Goal: Transaction & Acquisition: Book appointment/travel/reservation

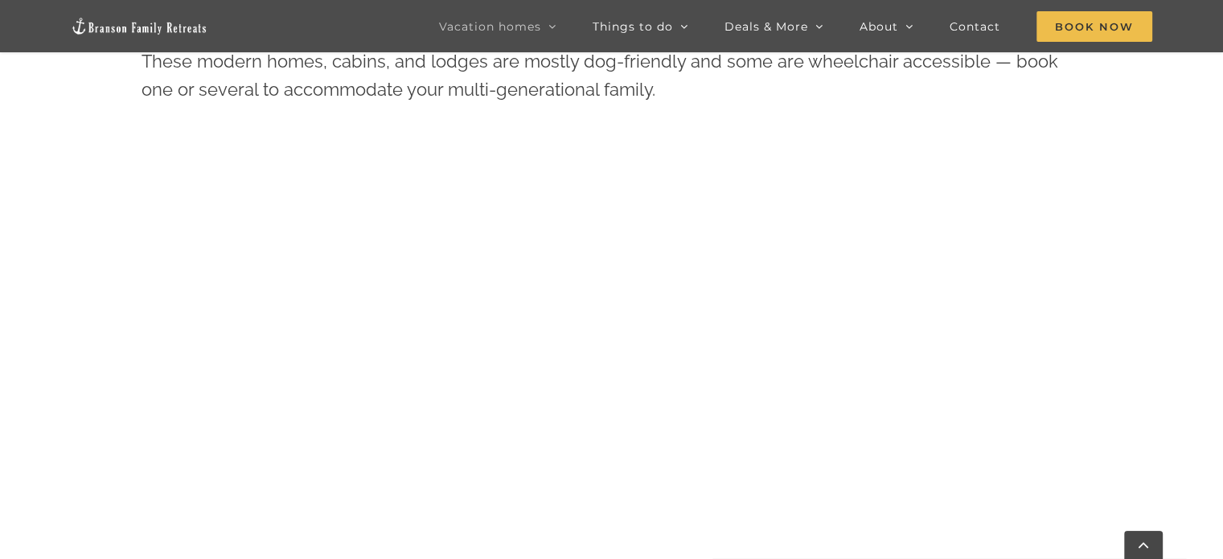
scroll to position [707, 0]
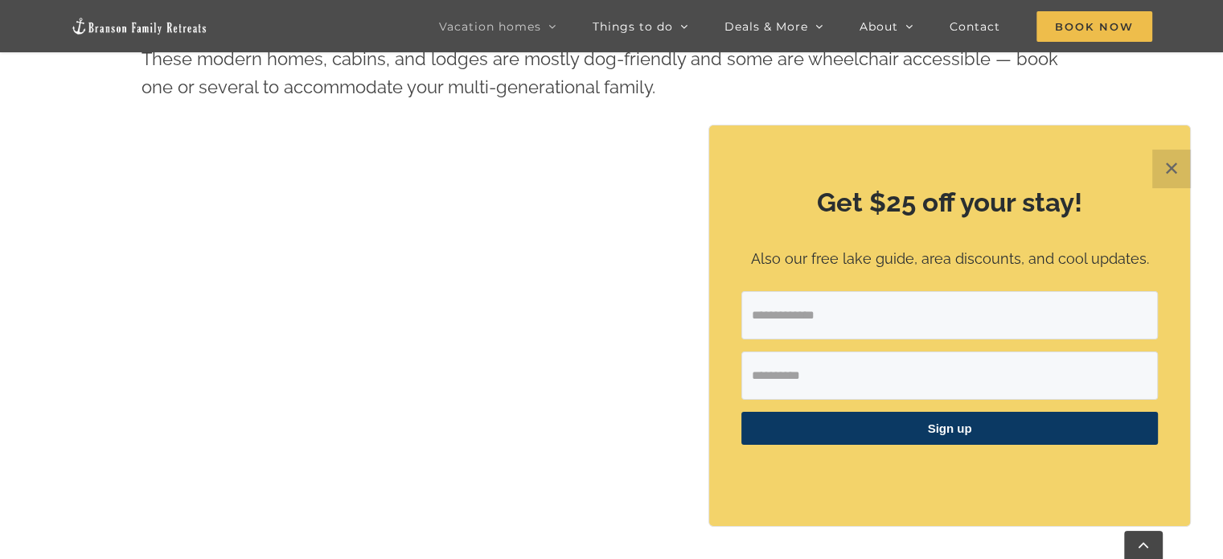
click at [1183, 167] on button "✕" at bounding box center [1171, 168] width 39 height 39
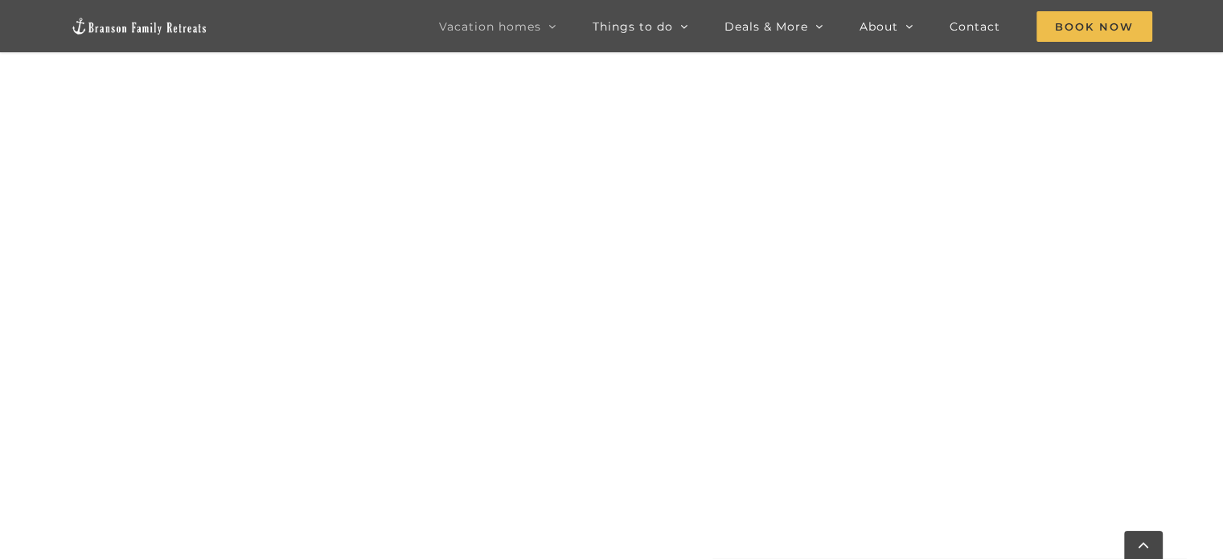
scroll to position [1433, 0]
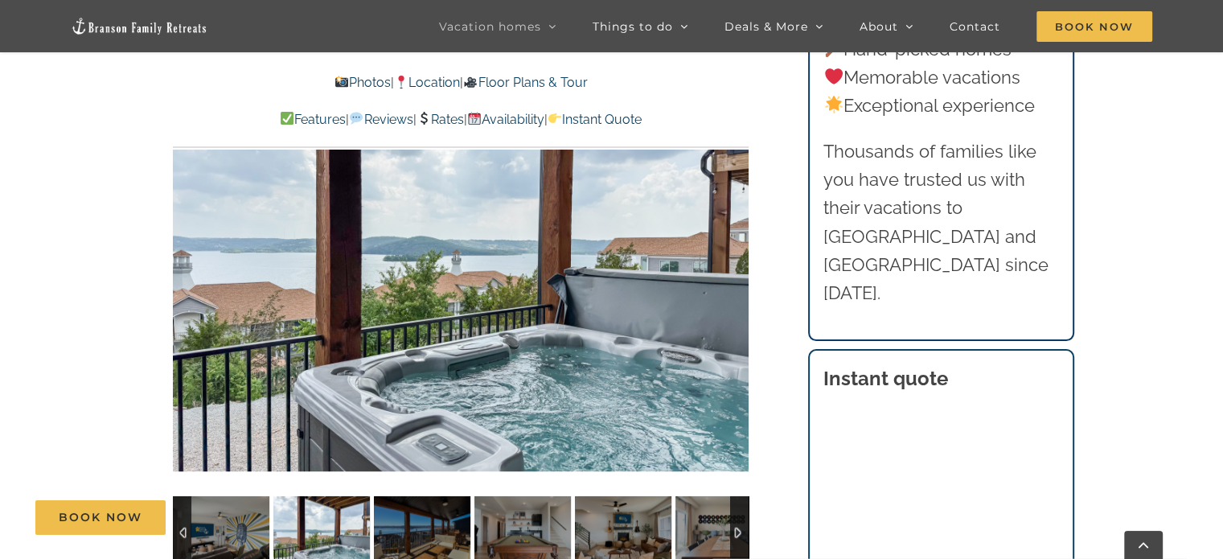
scroll to position [1061, 0]
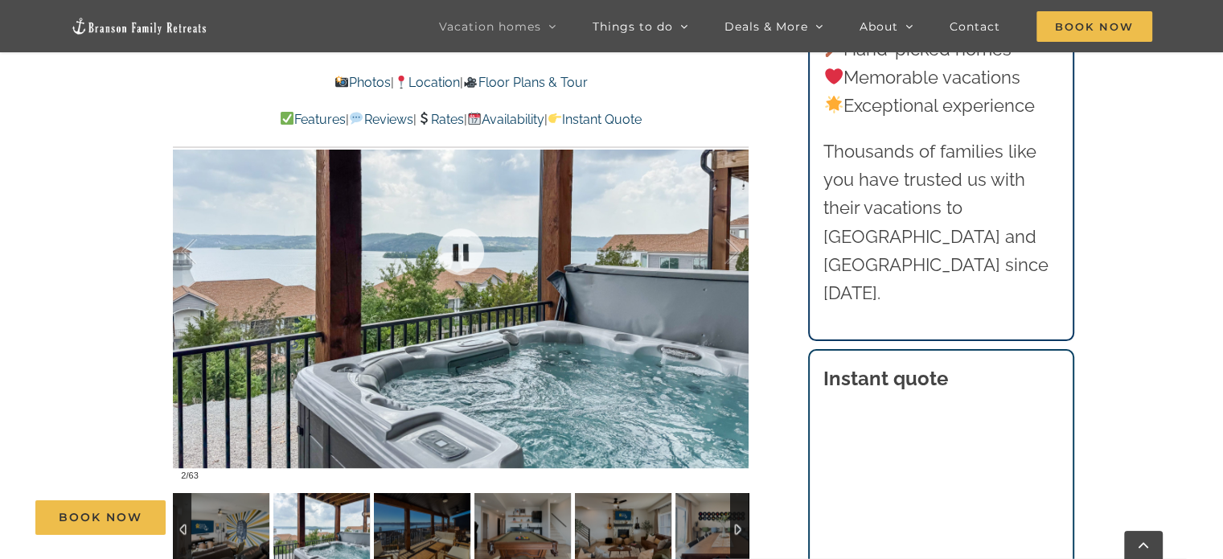
click at [646, 337] on div at bounding box center [460, 251] width 575 height 473
click at [771, 337] on div "Legends Pointe A Branson vacation home that’s music to your ears A very clean h…" at bounding box center [461, 136] width 640 height 990
click at [716, 330] on div at bounding box center [460, 251] width 575 height 473
click at [256, 438] on div at bounding box center [460, 251] width 575 height 473
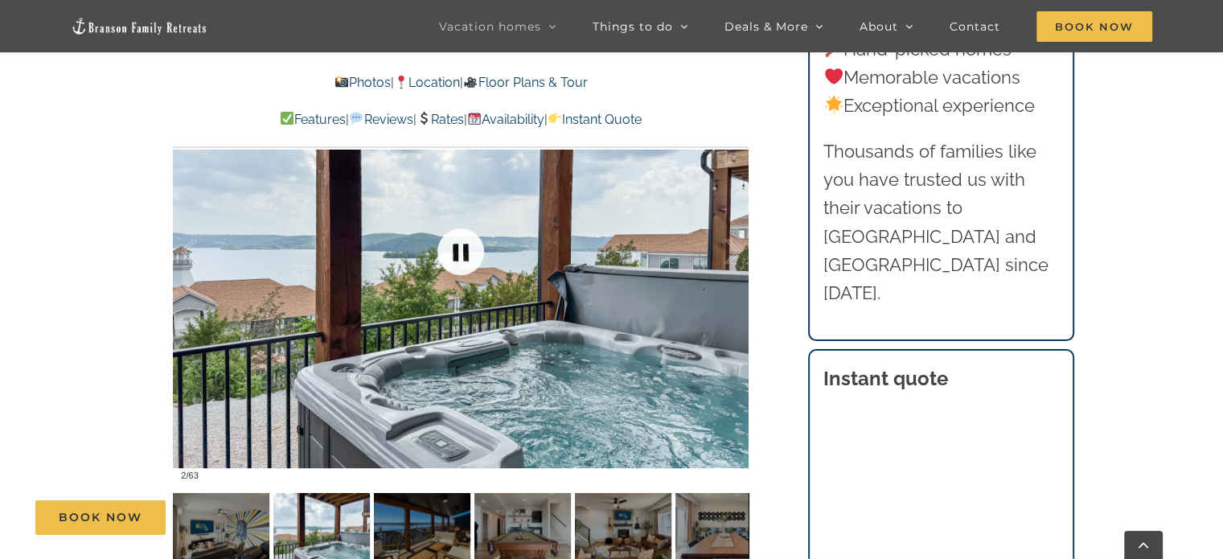
click at [460, 242] on link at bounding box center [460, 251] width 64 height 64
click at [459, 251] on link at bounding box center [460, 251] width 64 height 64
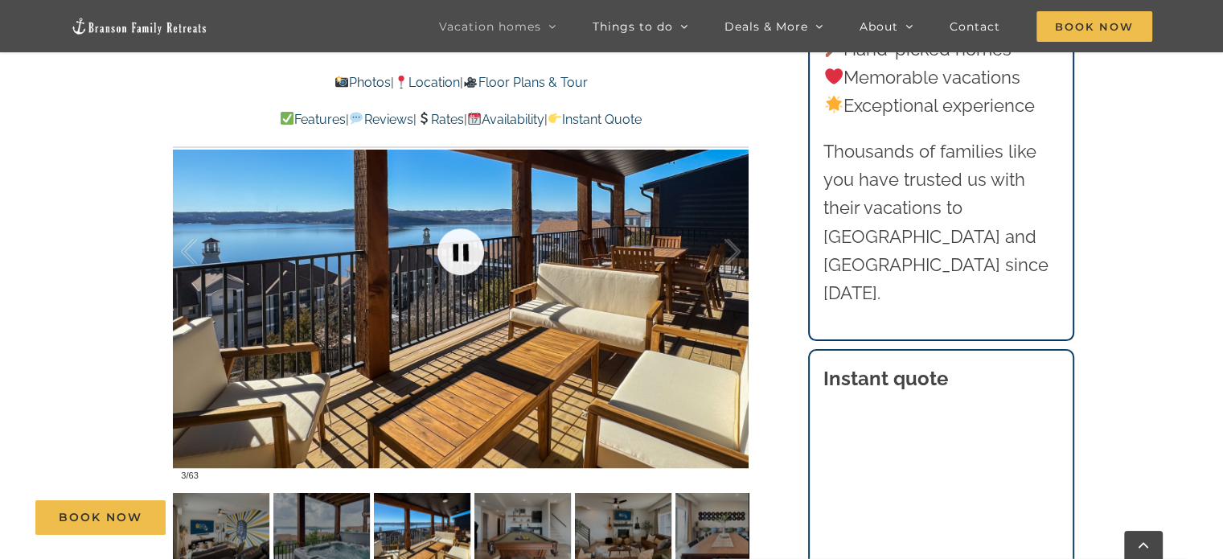
click at [459, 251] on link at bounding box center [460, 251] width 64 height 64
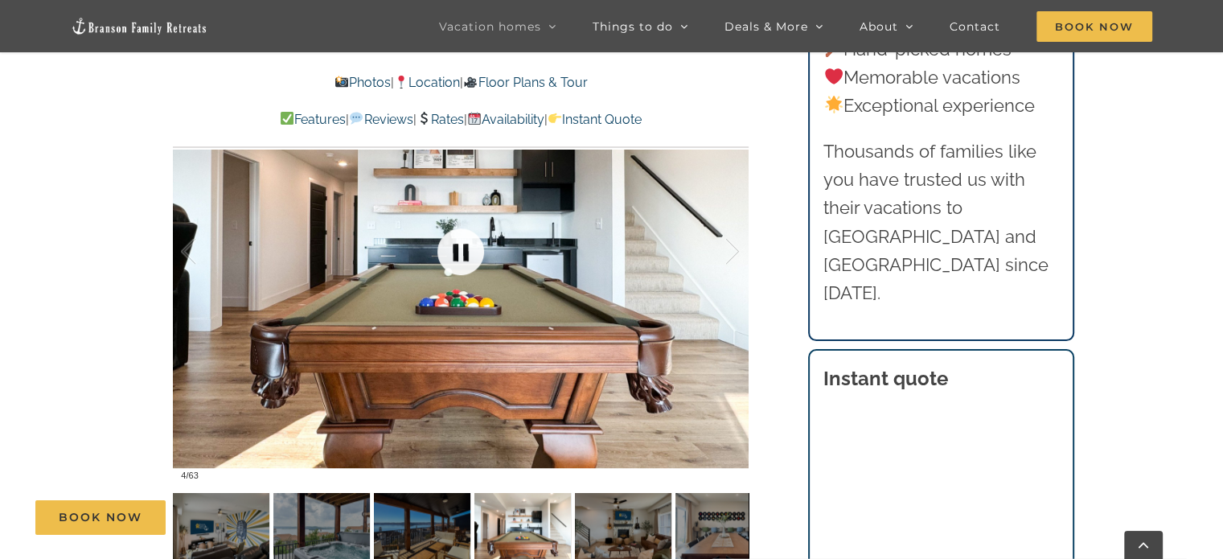
click at [459, 251] on link at bounding box center [460, 251] width 64 height 64
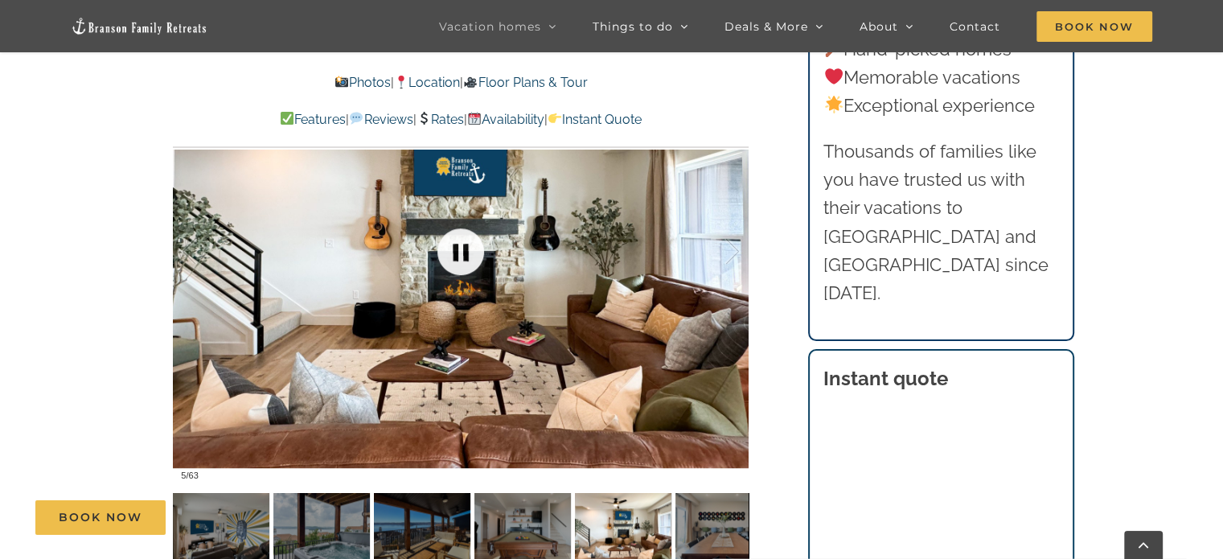
click at [459, 251] on link at bounding box center [460, 251] width 64 height 64
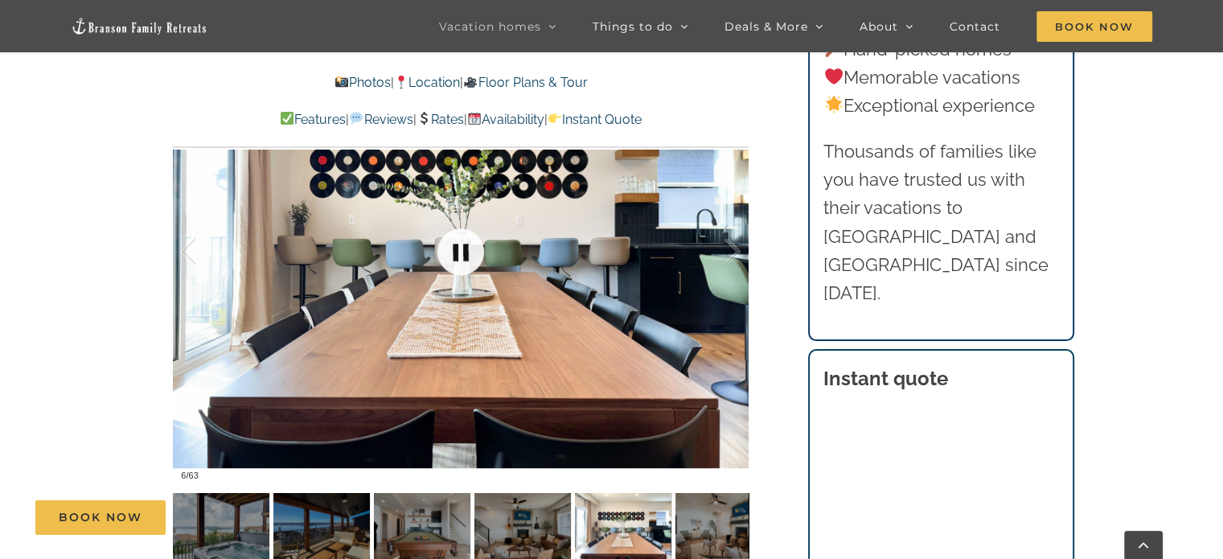
click at [459, 251] on link at bounding box center [460, 251] width 64 height 64
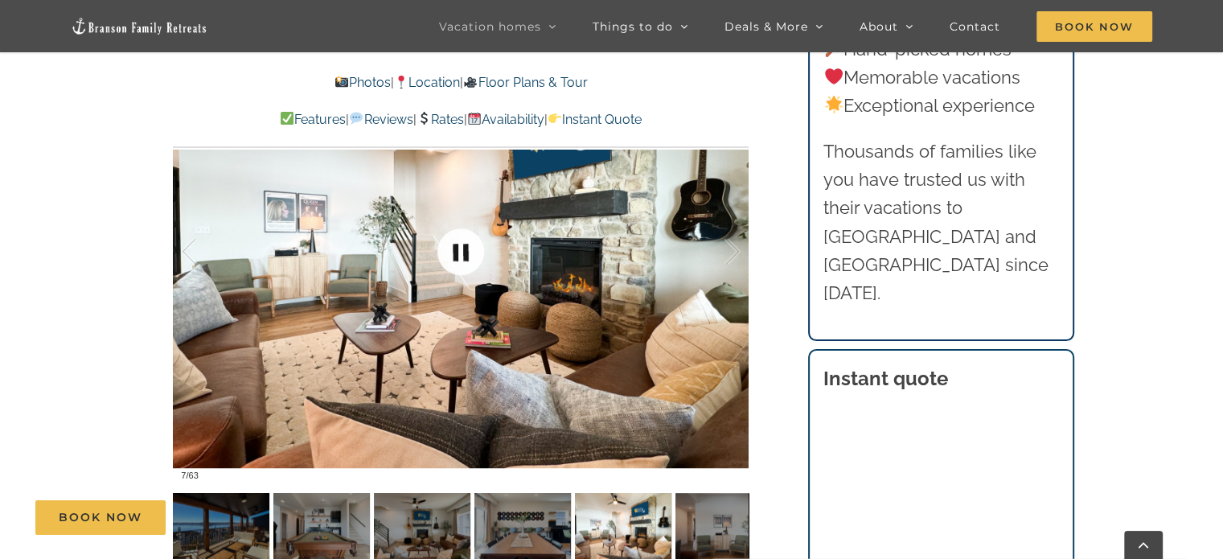
click at [459, 251] on link at bounding box center [460, 251] width 64 height 64
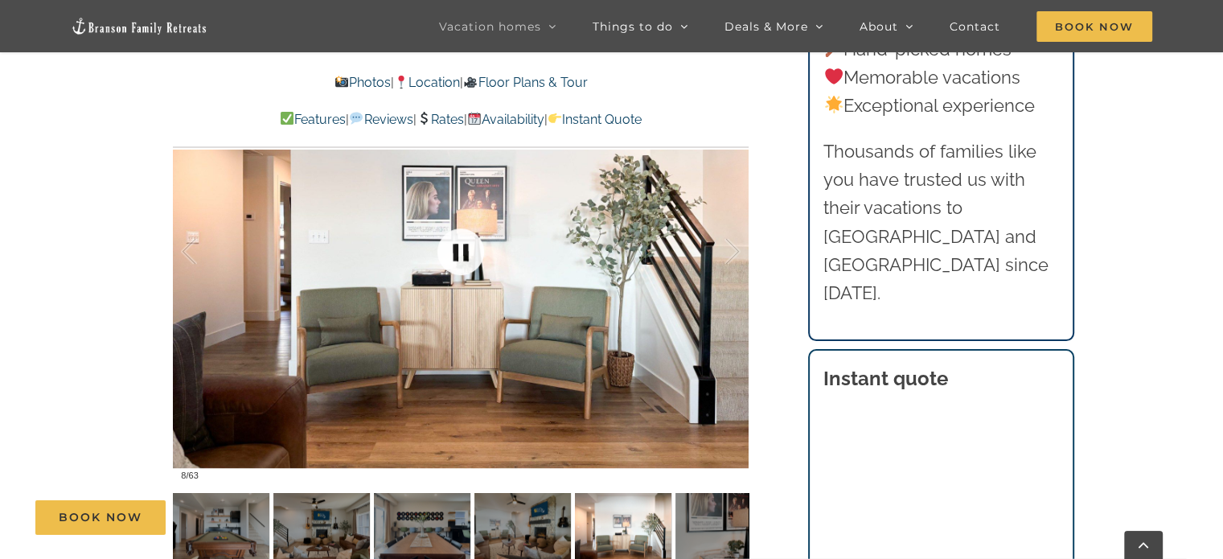
click at [459, 251] on link at bounding box center [460, 251] width 64 height 64
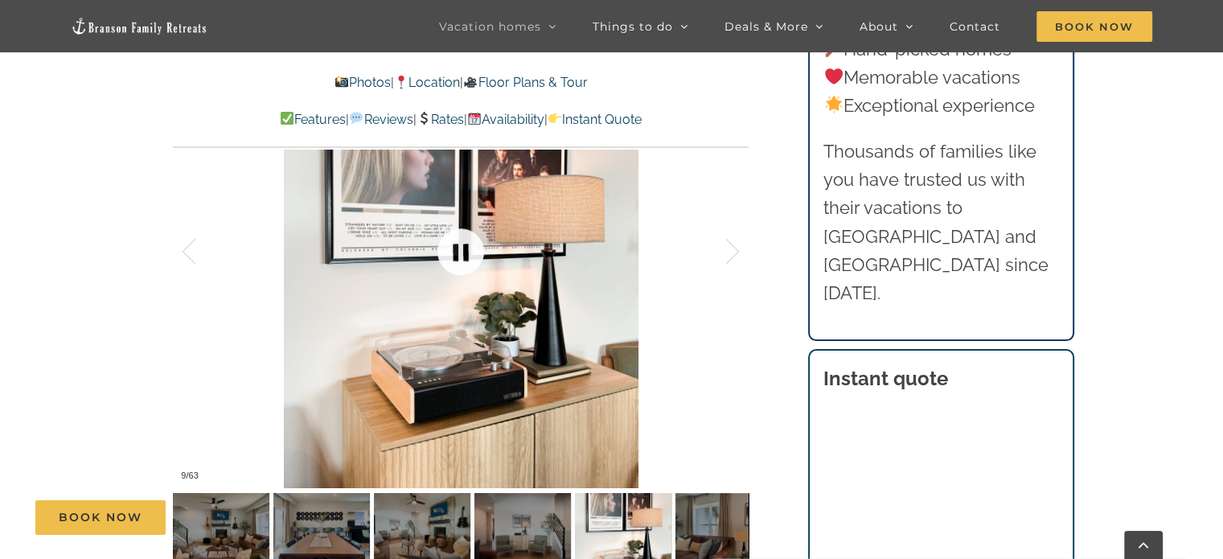
click at [459, 251] on link at bounding box center [460, 251] width 64 height 64
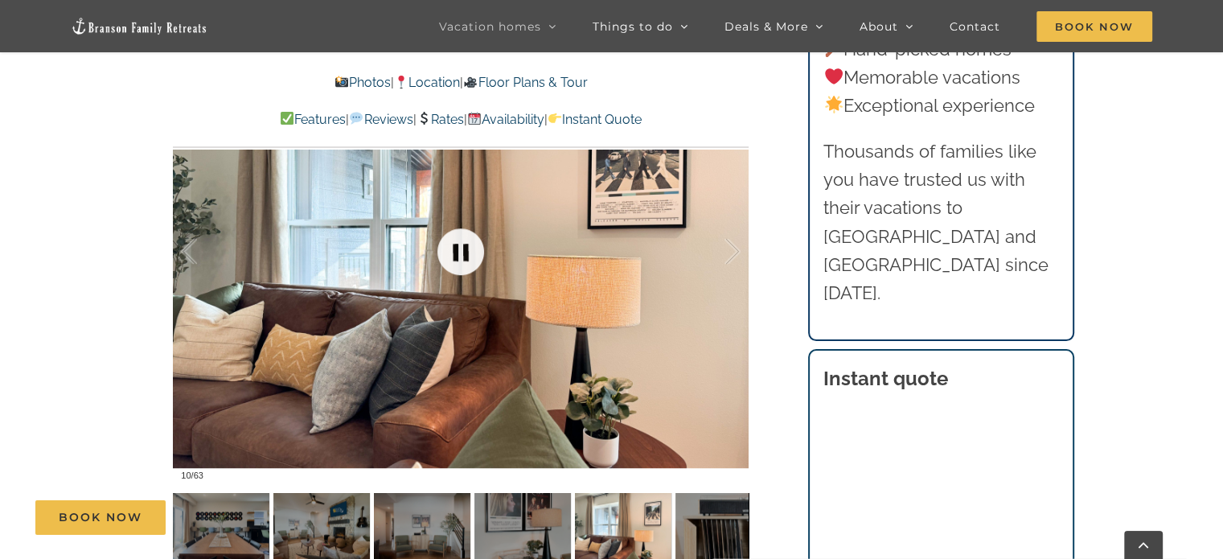
click at [459, 251] on link at bounding box center [460, 251] width 64 height 64
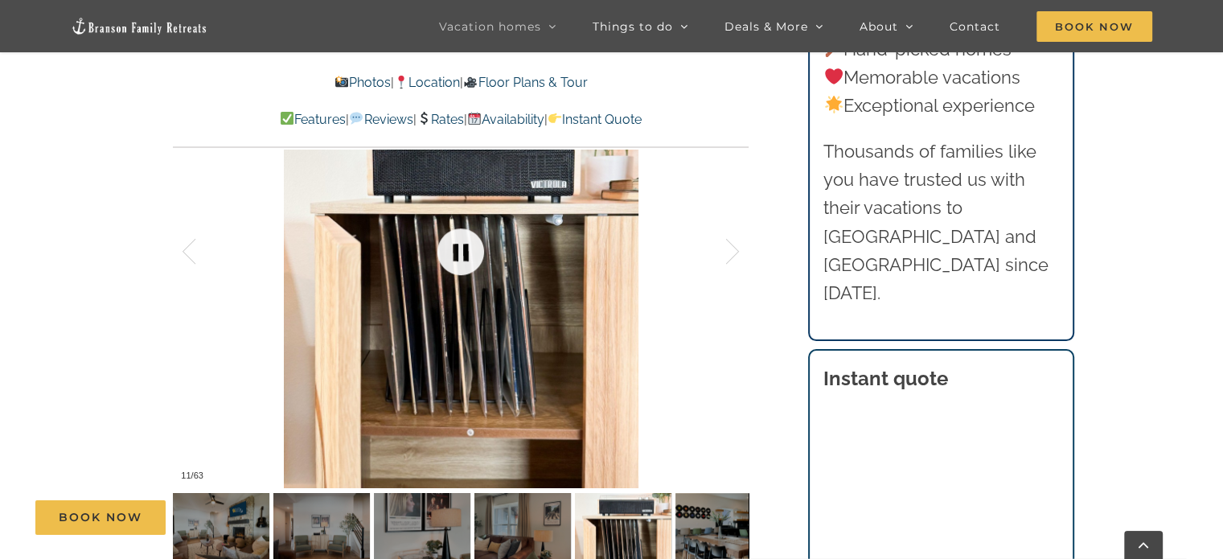
click at [459, 251] on link at bounding box center [460, 251] width 64 height 64
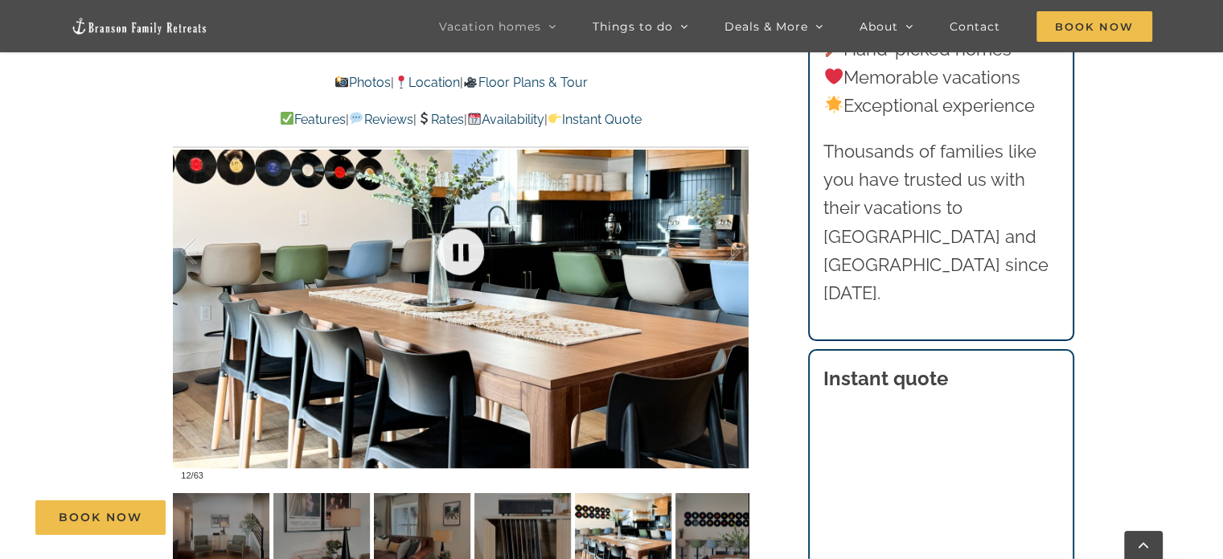
click at [459, 251] on link at bounding box center [460, 251] width 64 height 64
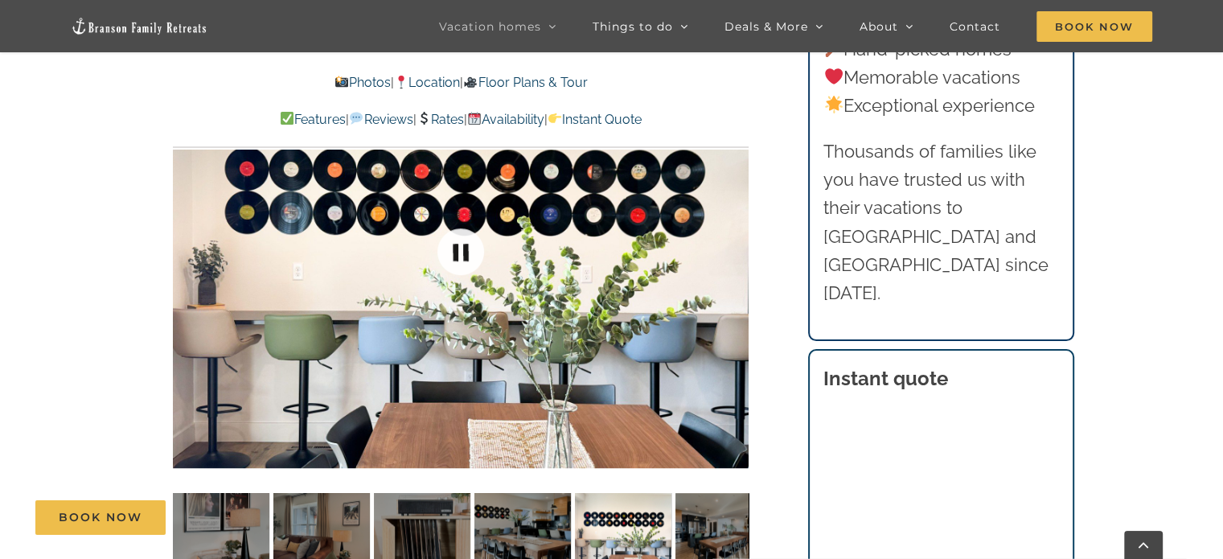
click at [459, 251] on link at bounding box center [460, 251] width 64 height 64
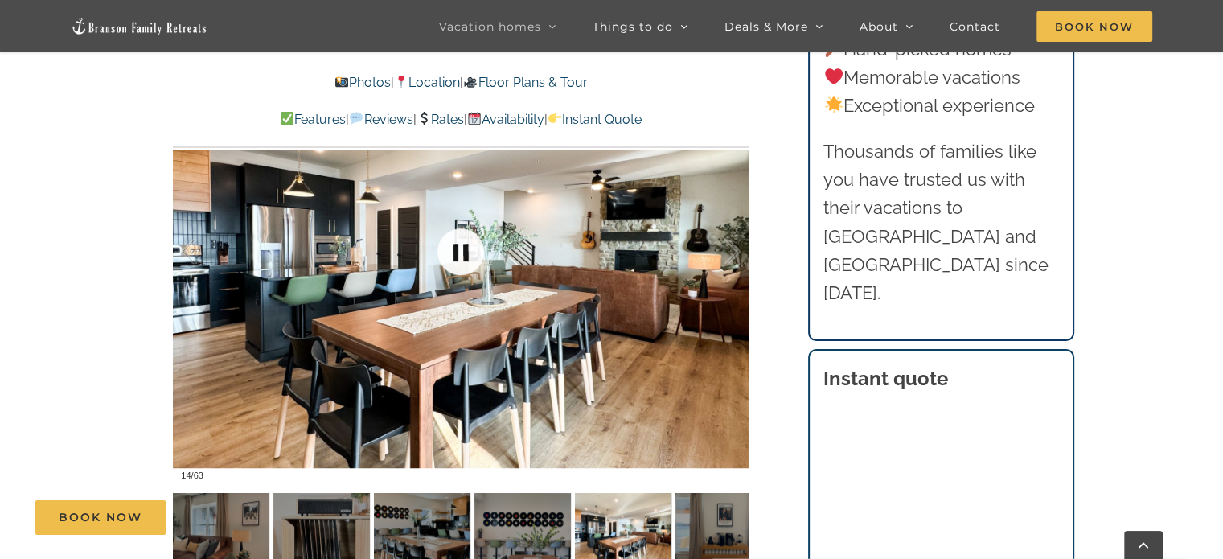
click at [459, 251] on link at bounding box center [460, 251] width 64 height 64
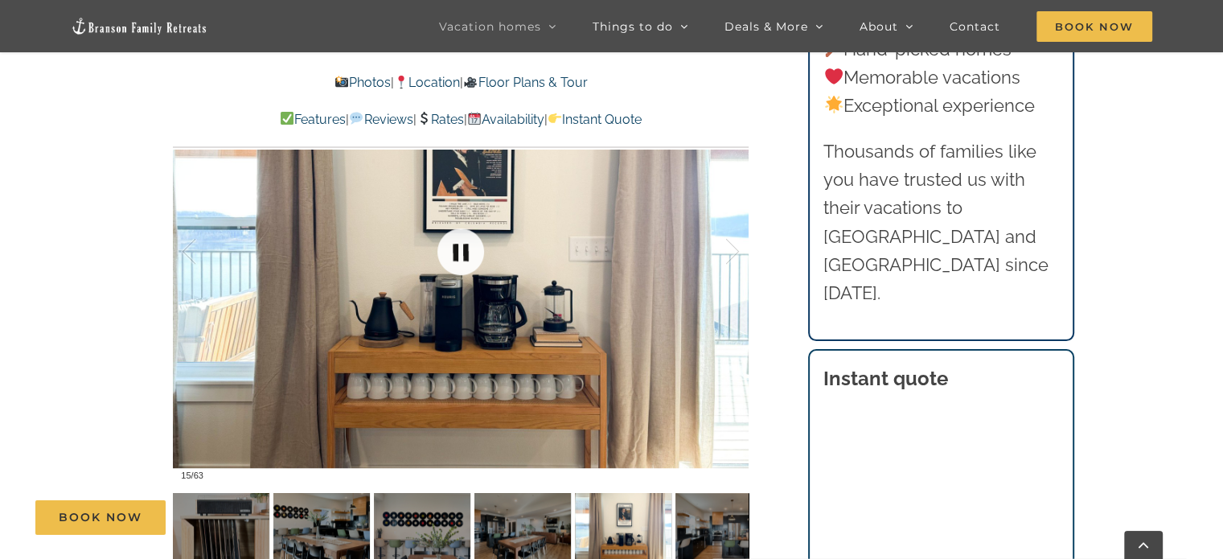
click at [459, 251] on link at bounding box center [460, 251] width 64 height 64
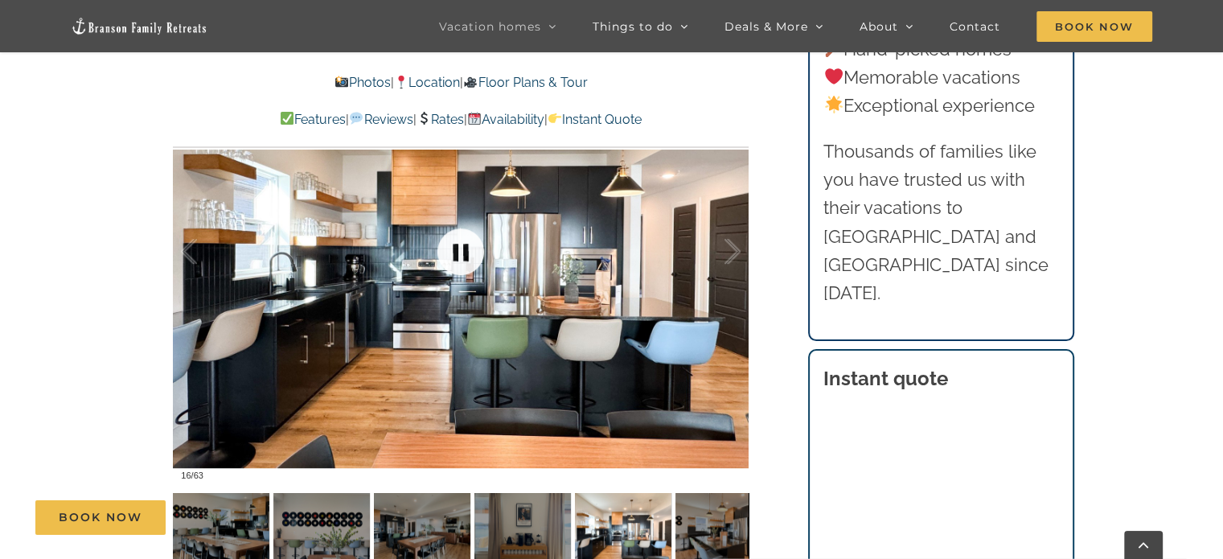
click at [458, 251] on link at bounding box center [460, 251] width 64 height 64
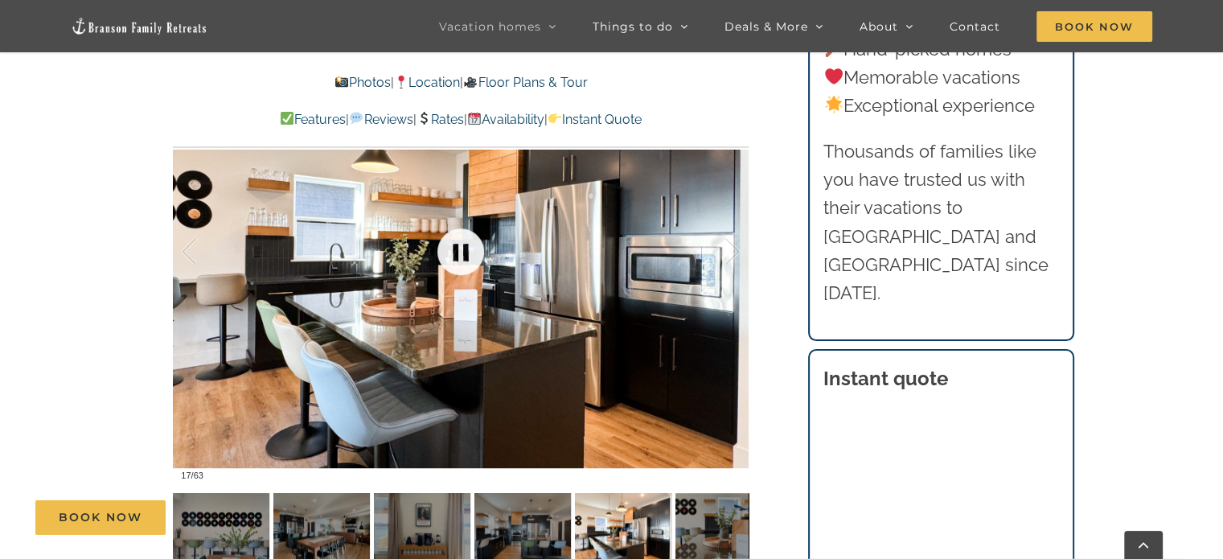
click at [458, 251] on link at bounding box center [460, 251] width 64 height 64
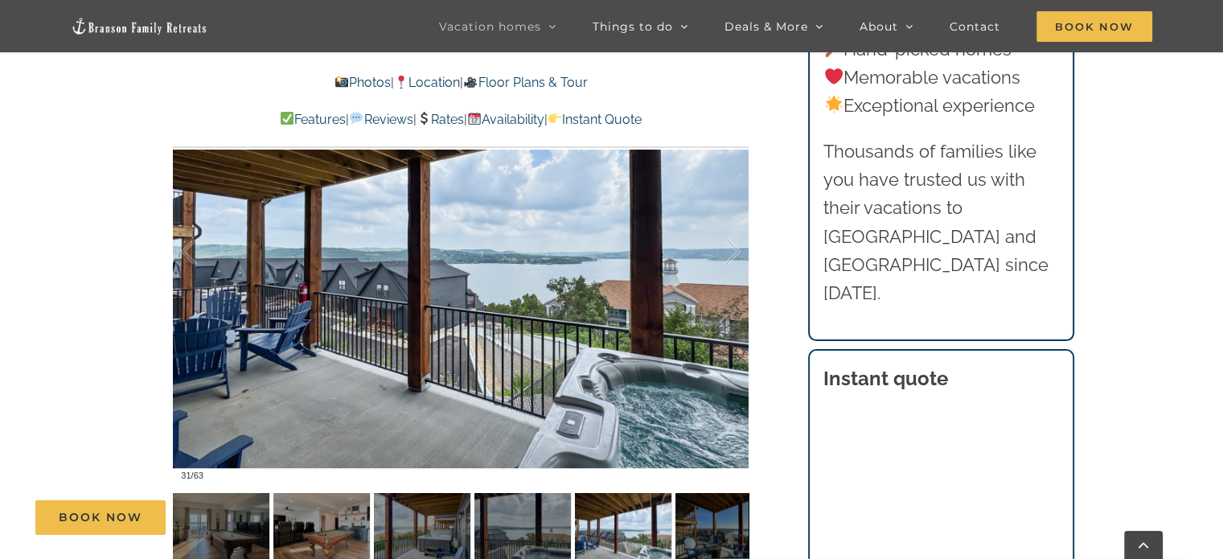
click at [596, 293] on div at bounding box center [460, 251] width 575 height 473
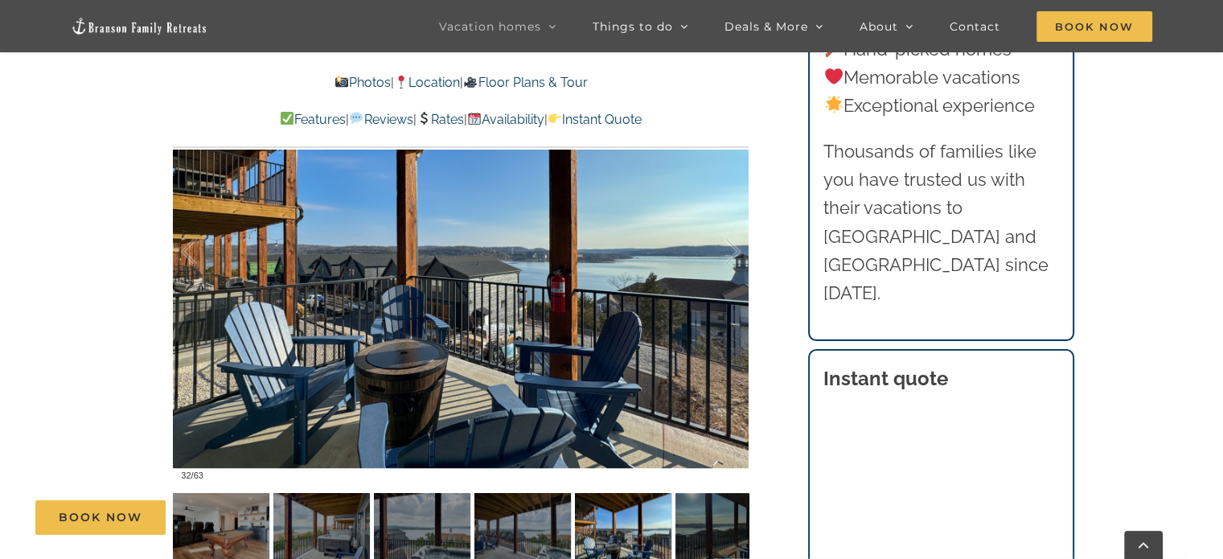
click at [637, 394] on div at bounding box center [460, 251] width 575 height 473
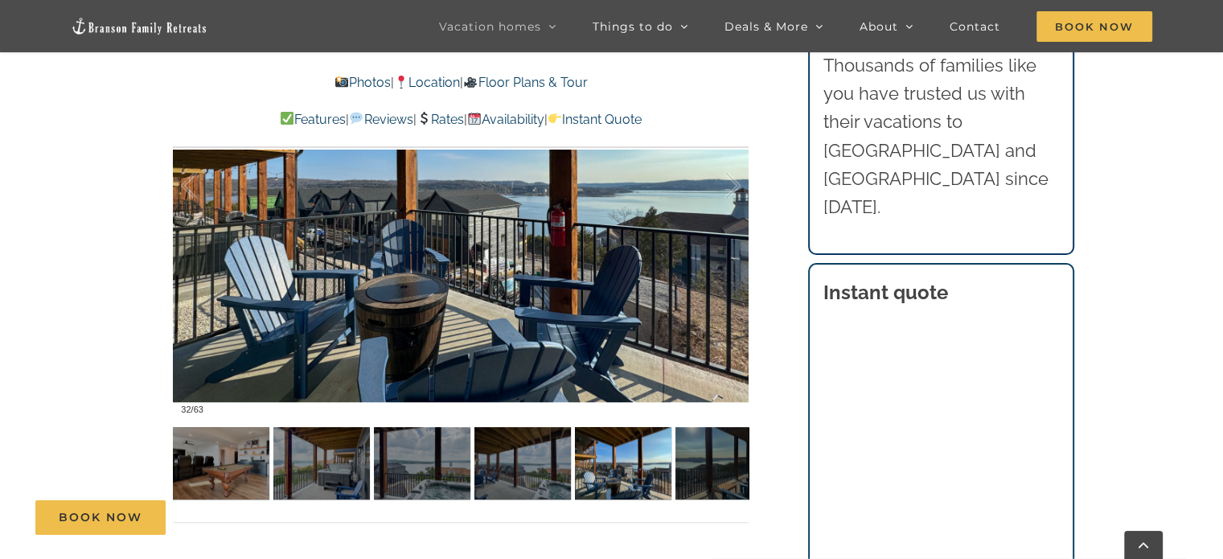
scroll to position [1157, 0]
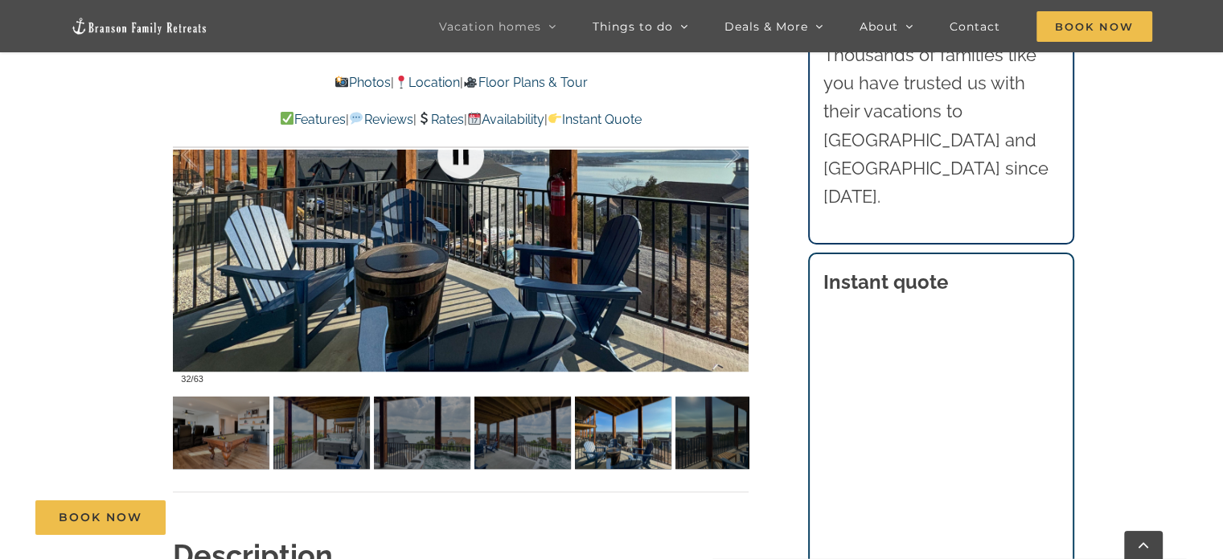
click at [457, 172] on link at bounding box center [460, 155] width 64 height 64
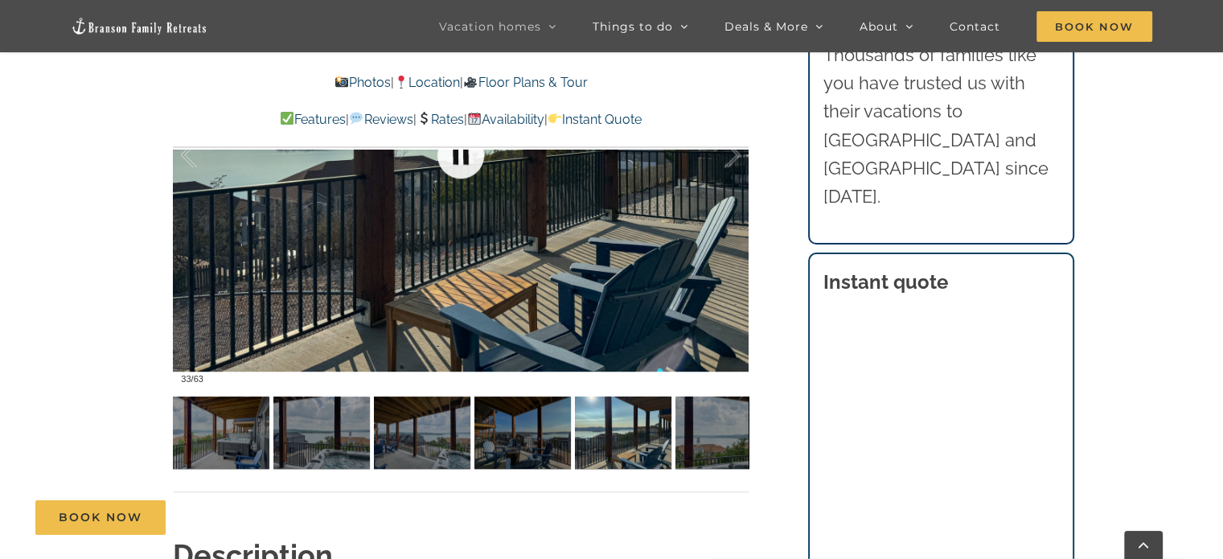
click at [457, 172] on link at bounding box center [460, 155] width 64 height 64
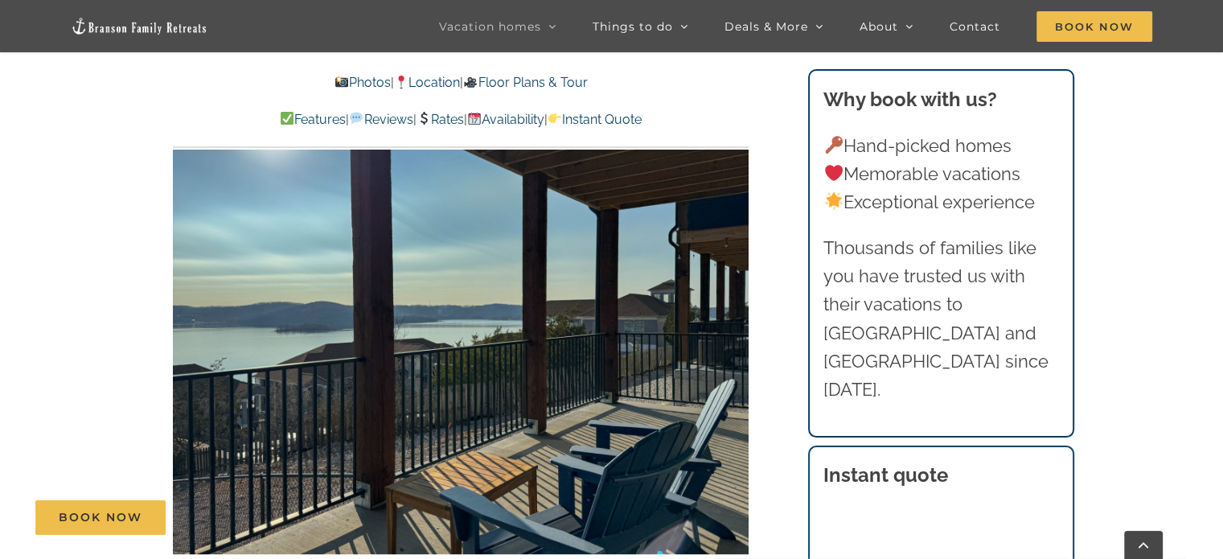
scroll to position [965, 0]
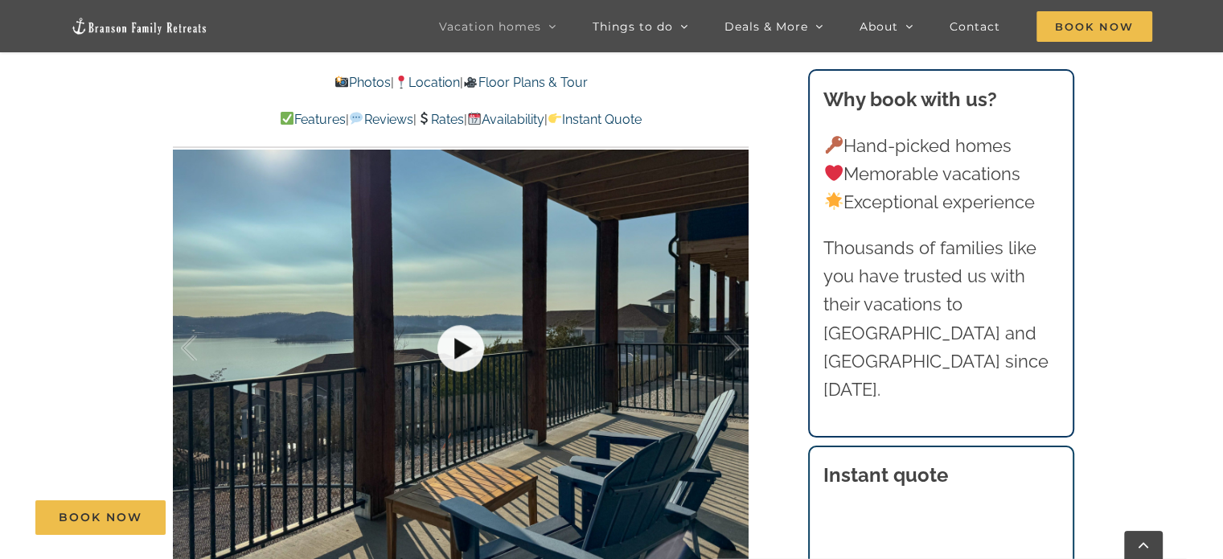
click at [461, 351] on link at bounding box center [460, 348] width 64 height 64
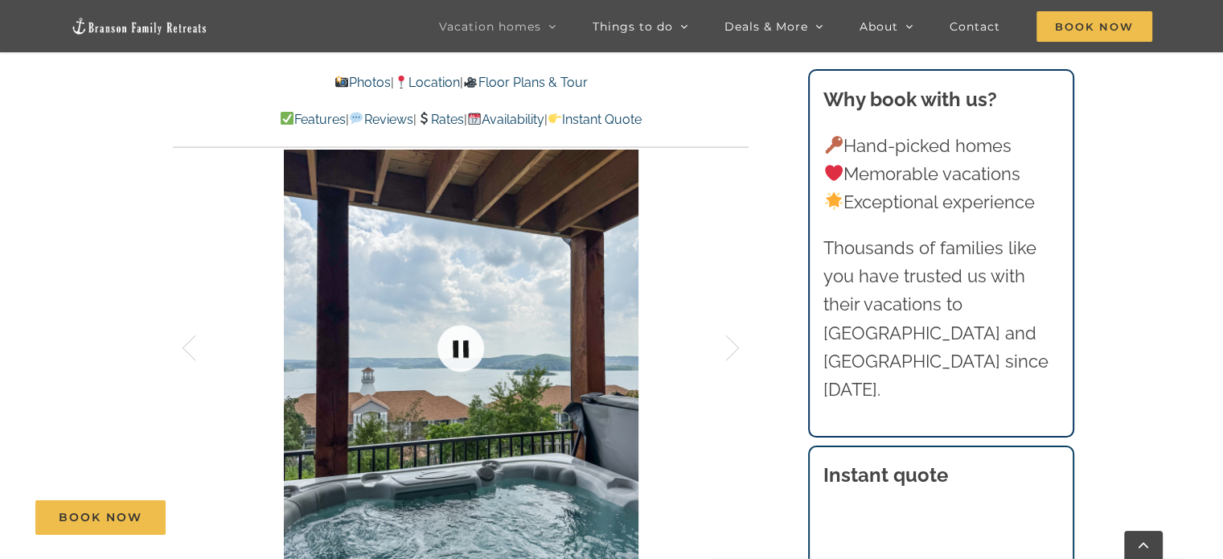
click at [461, 351] on link at bounding box center [460, 348] width 64 height 64
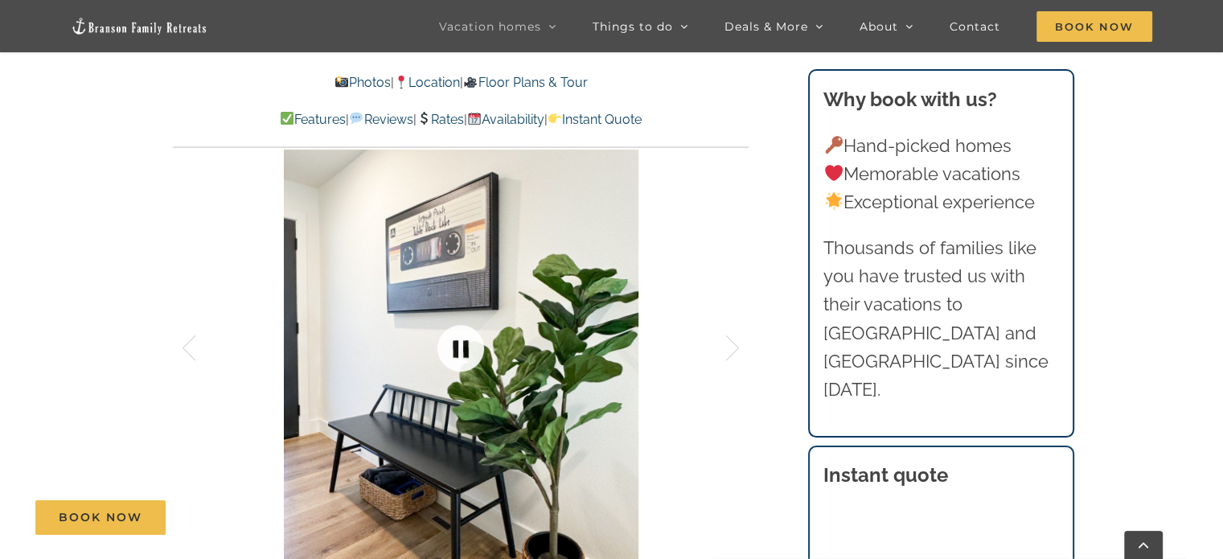
click at [461, 351] on link at bounding box center [460, 348] width 64 height 64
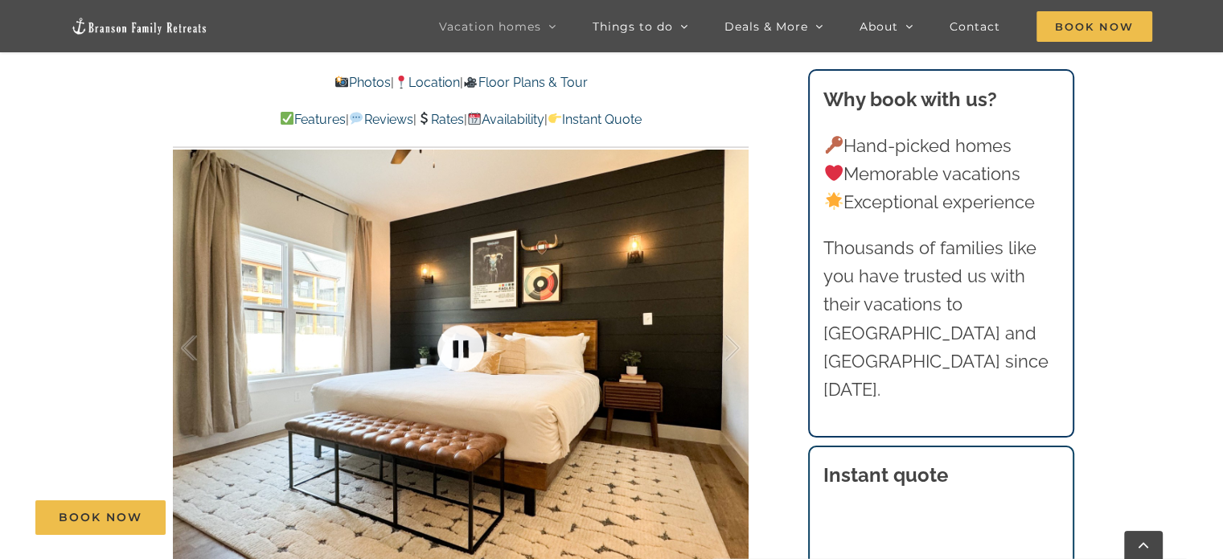
click at [461, 351] on link at bounding box center [460, 348] width 64 height 64
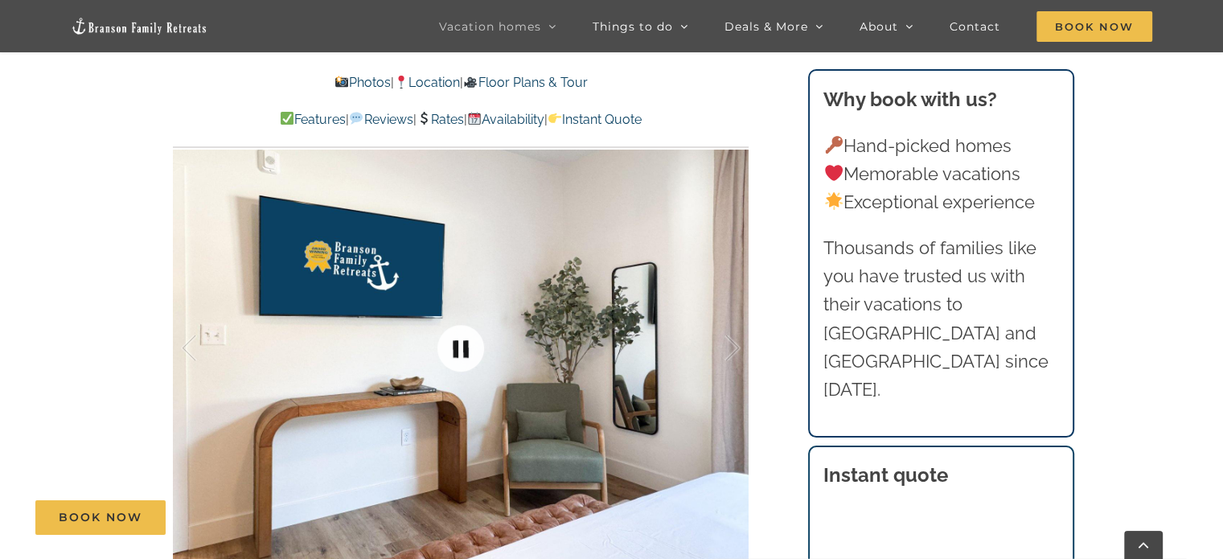
click at [461, 351] on link at bounding box center [460, 348] width 64 height 64
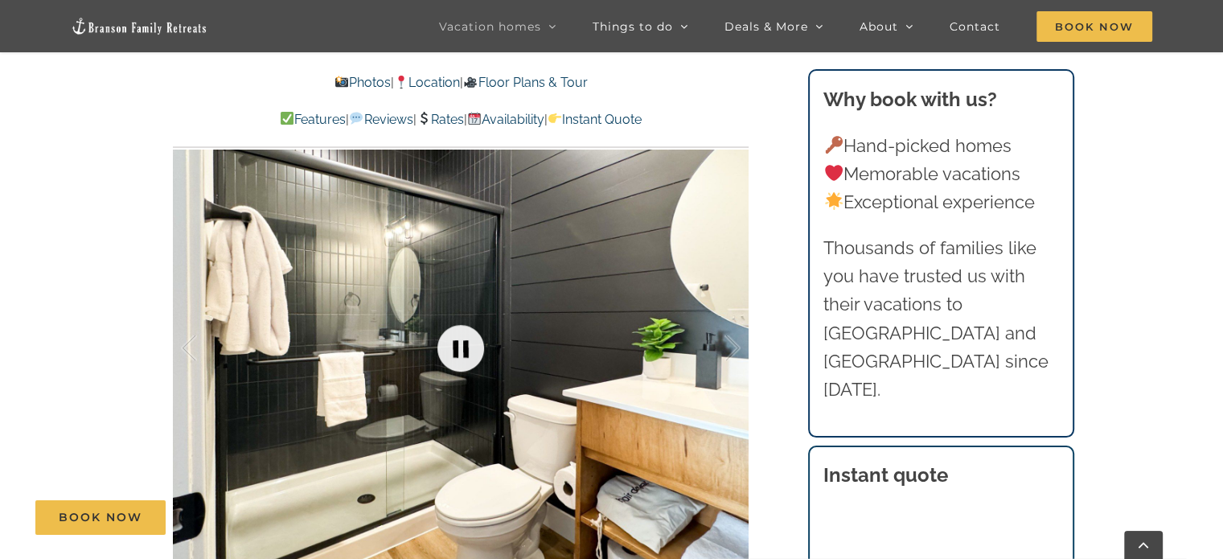
click at [461, 351] on link at bounding box center [460, 348] width 64 height 64
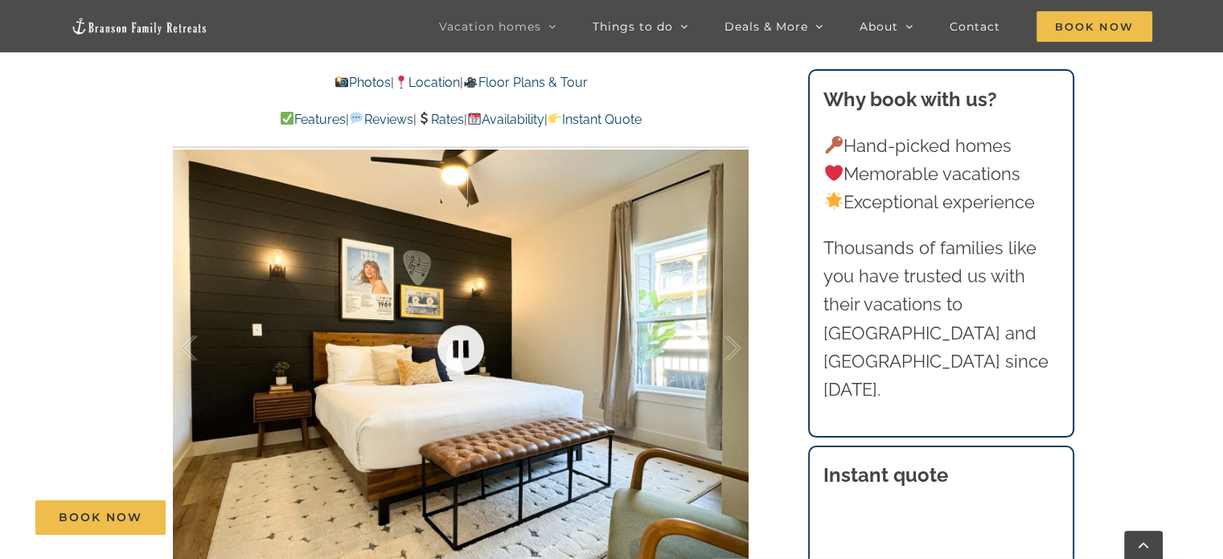
click at [461, 351] on link at bounding box center [460, 348] width 64 height 64
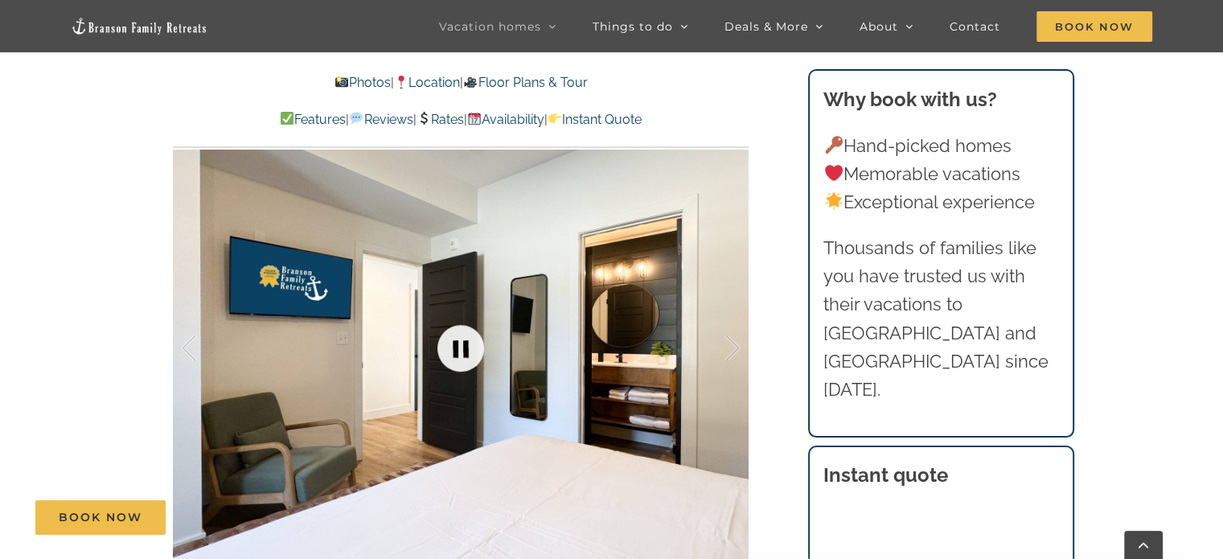
click at [461, 351] on link at bounding box center [460, 348] width 64 height 64
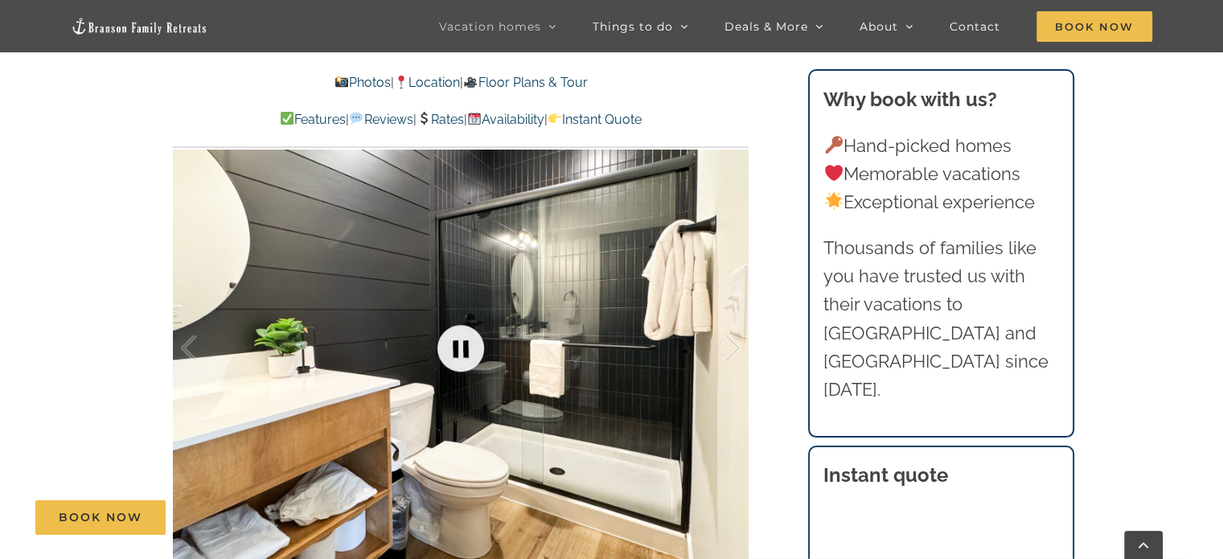
click at [461, 351] on link at bounding box center [460, 348] width 64 height 64
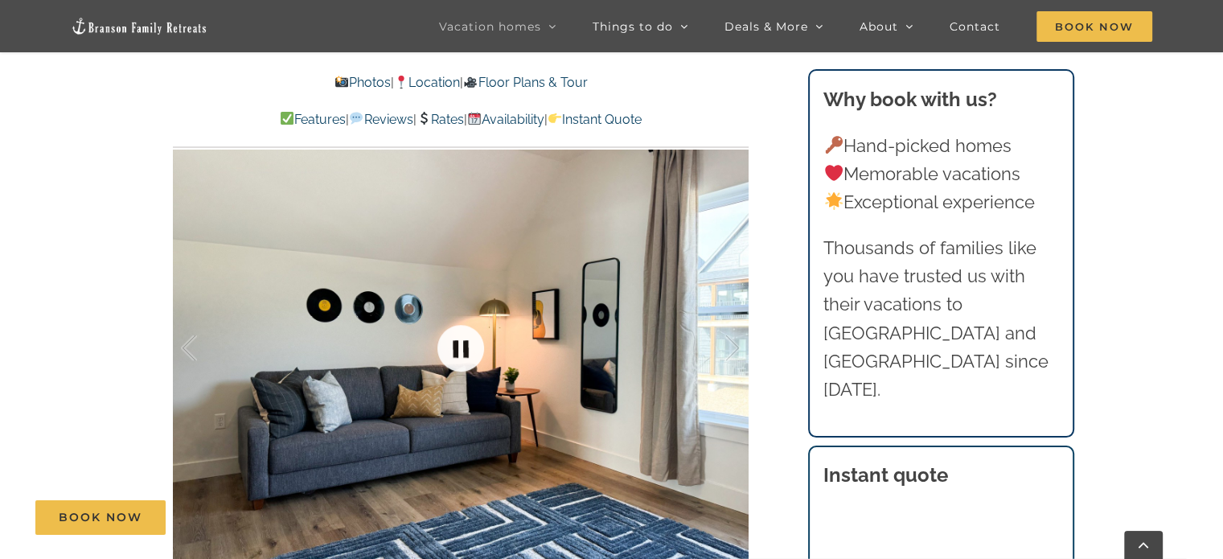
click at [461, 351] on link at bounding box center [460, 348] width 64 height 64
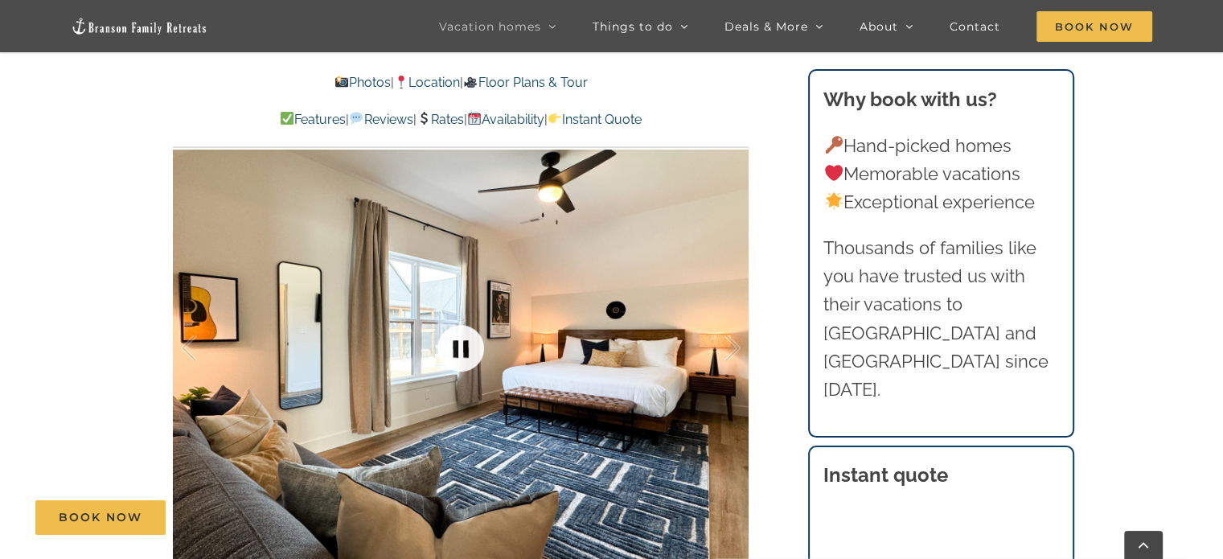
click at [461, 351] on link at bounding box center [460, 348] width 64 height 64
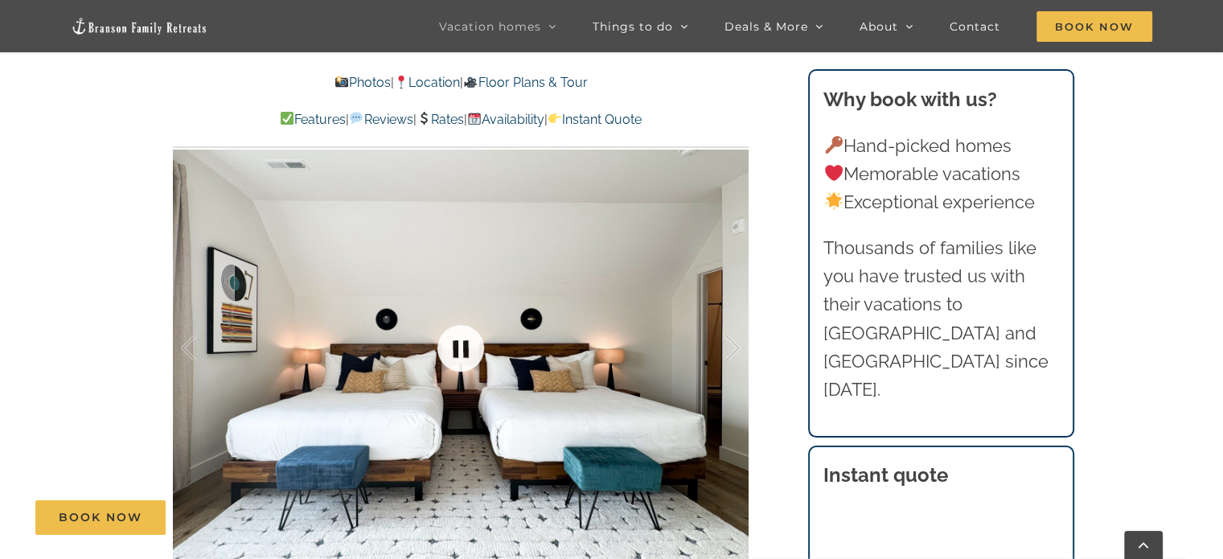
click at [461, 351] on link at bounding box center [460, 348] width 64 height 64
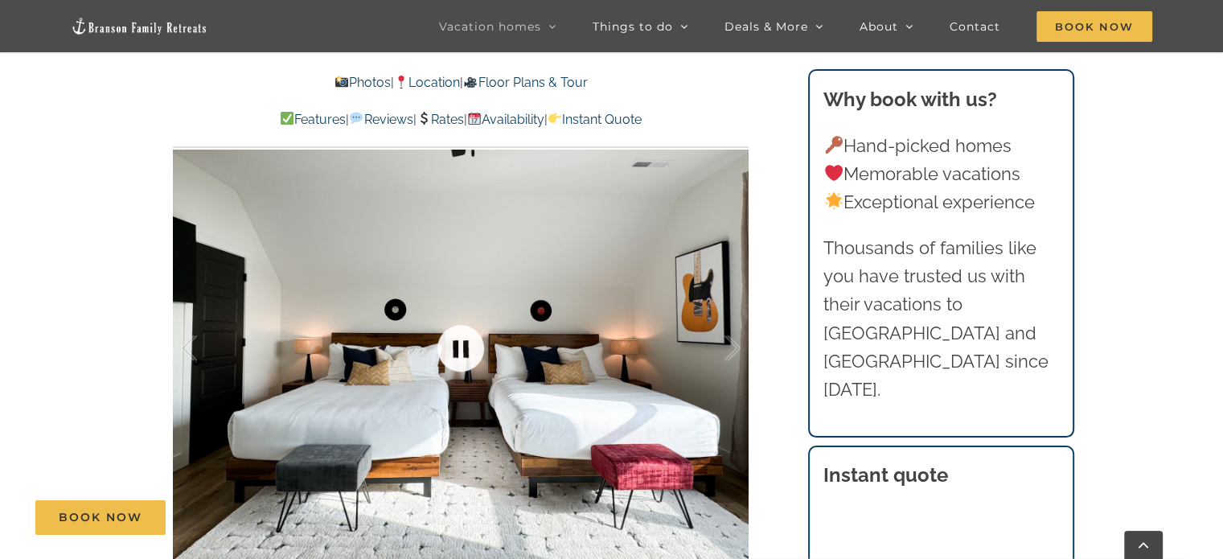
click at [461, 351] on link at bounding box center [460, 348] width 64 height 64
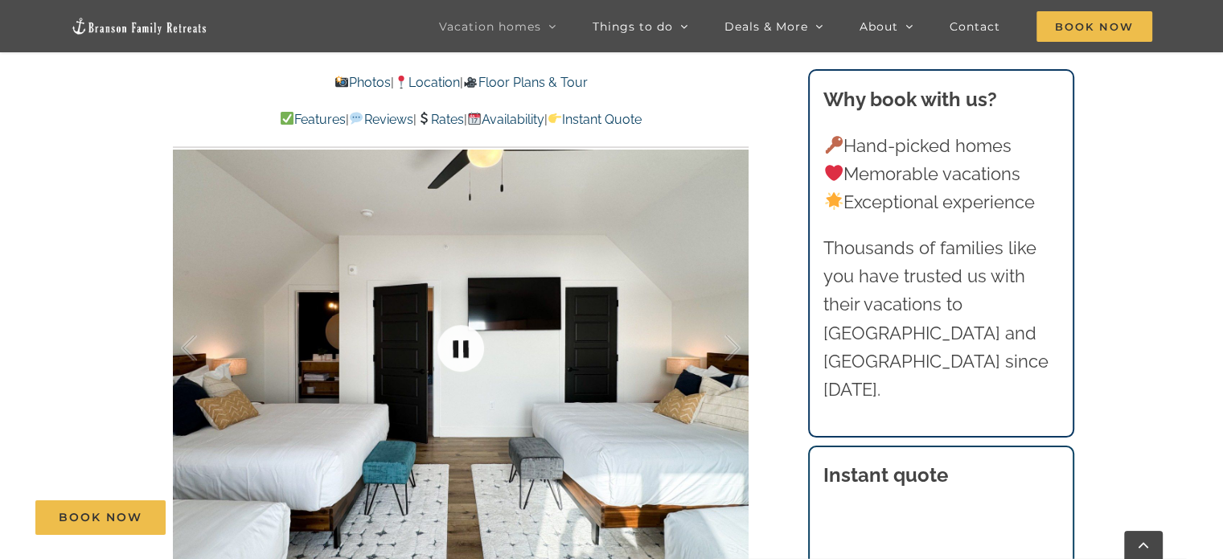
click at [461, 351] on link at bounding box center [460, 348] width 64 height 64
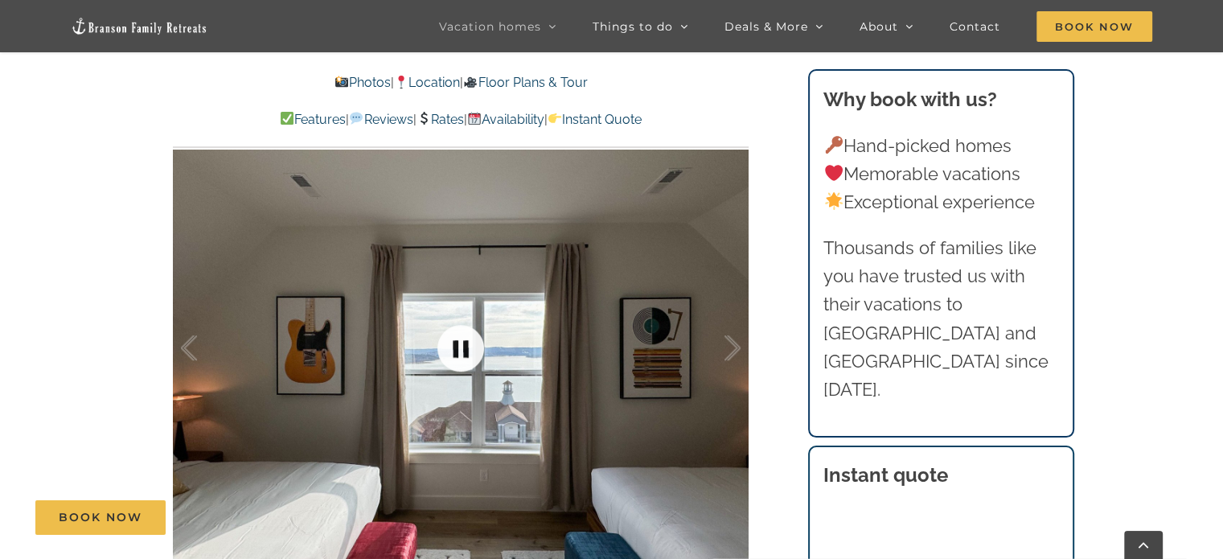
click at [461, 351] on link at bounding box center [460, 348] width 64 height 64
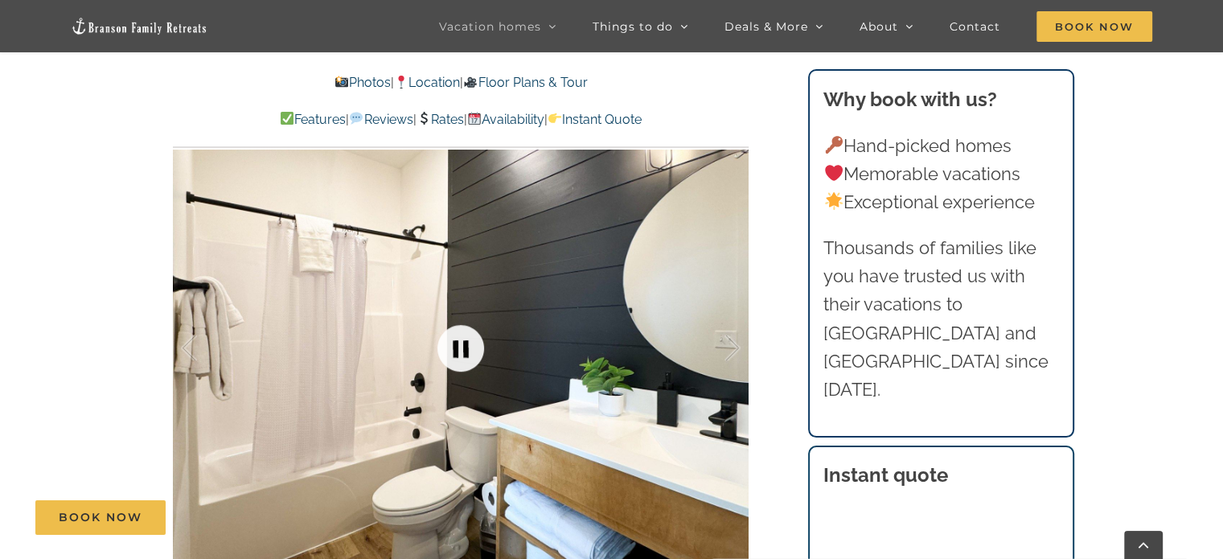
click at [461, 351] on link at bounding box center [460, 348] width 64 height 64
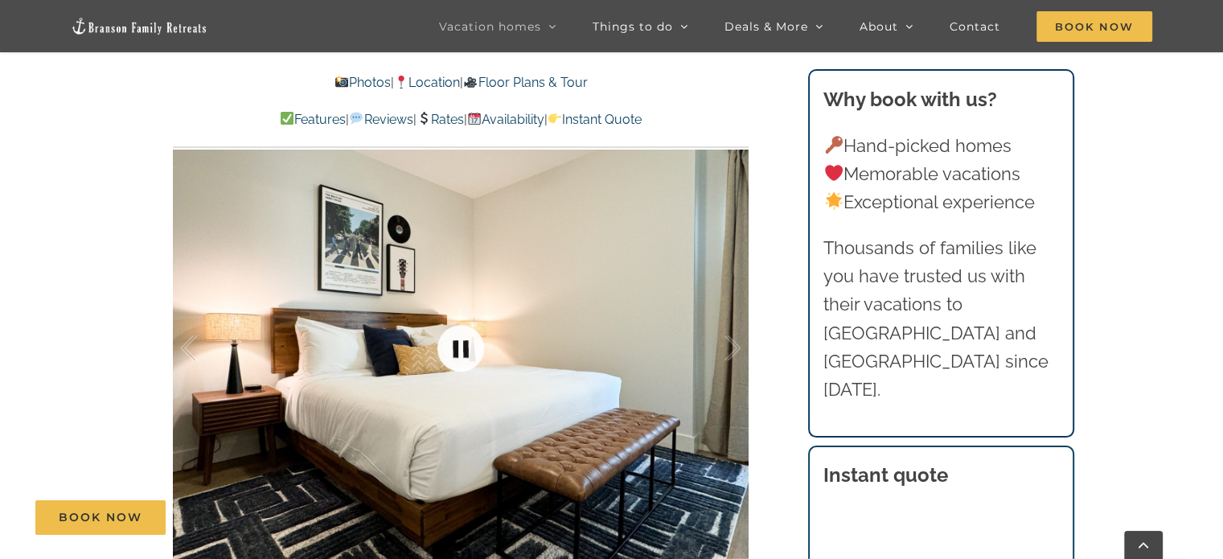
click at [461, 351] on link at bounding box center [460, 348] width 64 height 64
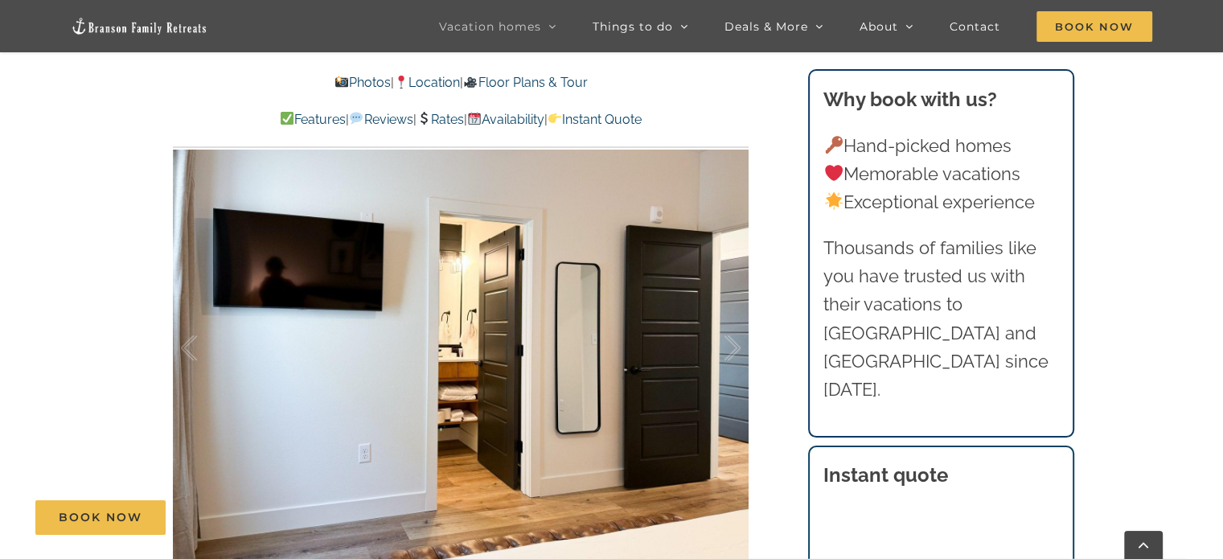
click at [539, 119] on link "Availability" at bounding box center [505, 119] width 77 height 15
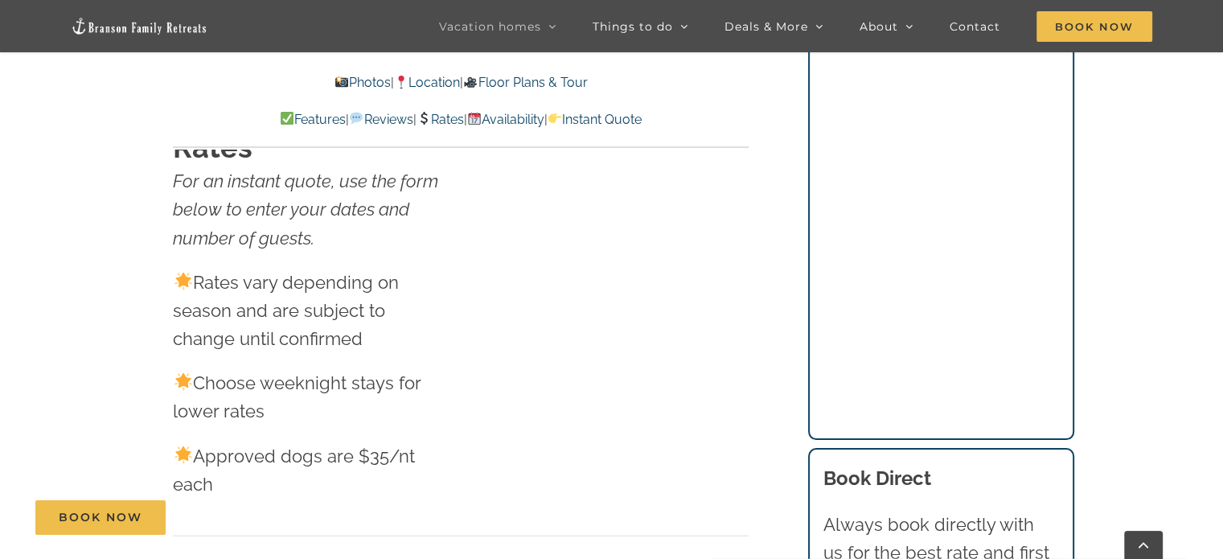
scroll to position [9764, 0]
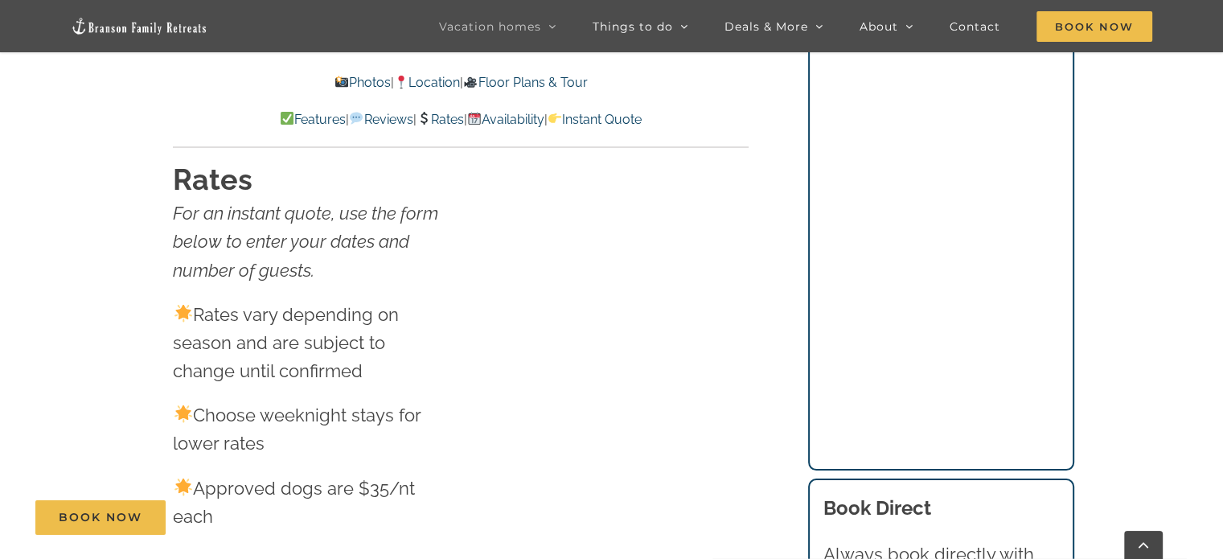
click at [544, 112] on link "Availability" at bounding box center [505, 119] width 77 height 15
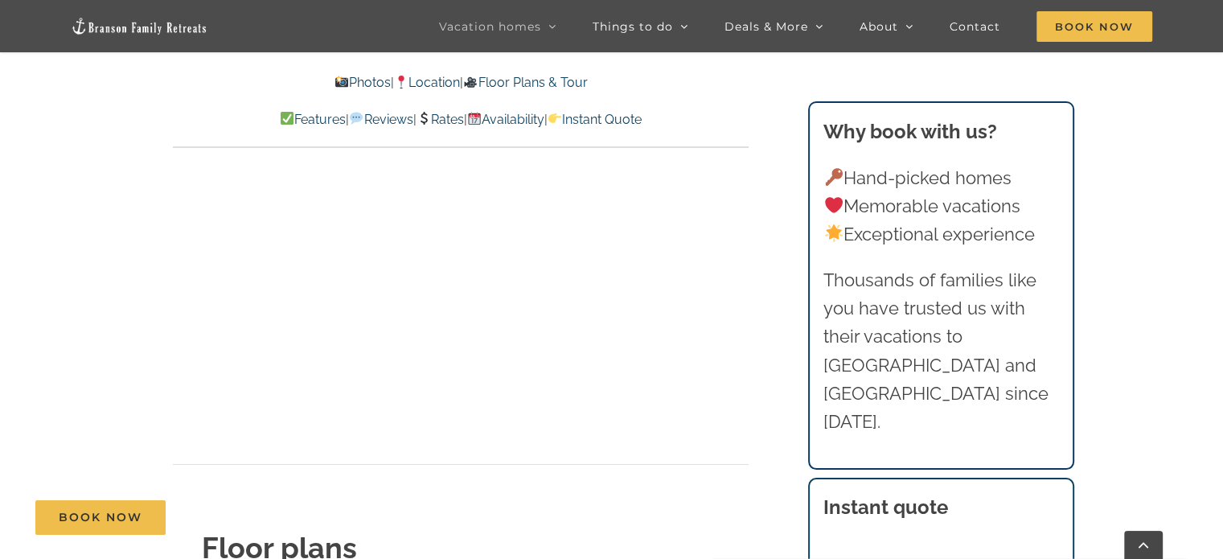
scroll to position [5252, 0]
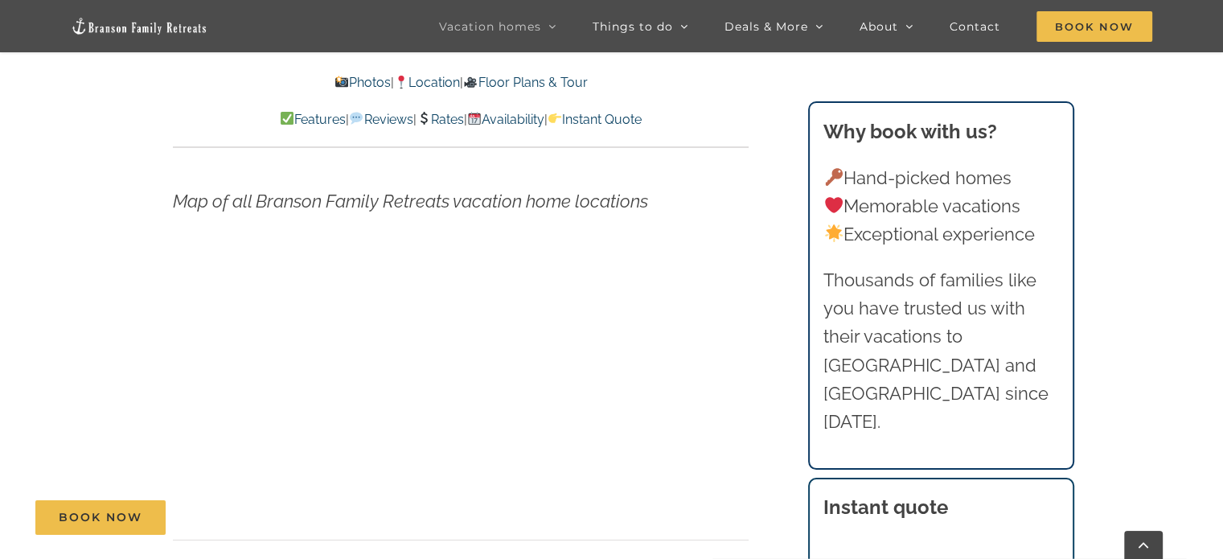
click at [521, 116] on link "Availability" at bounding box center [505, 119] width 77 height 15
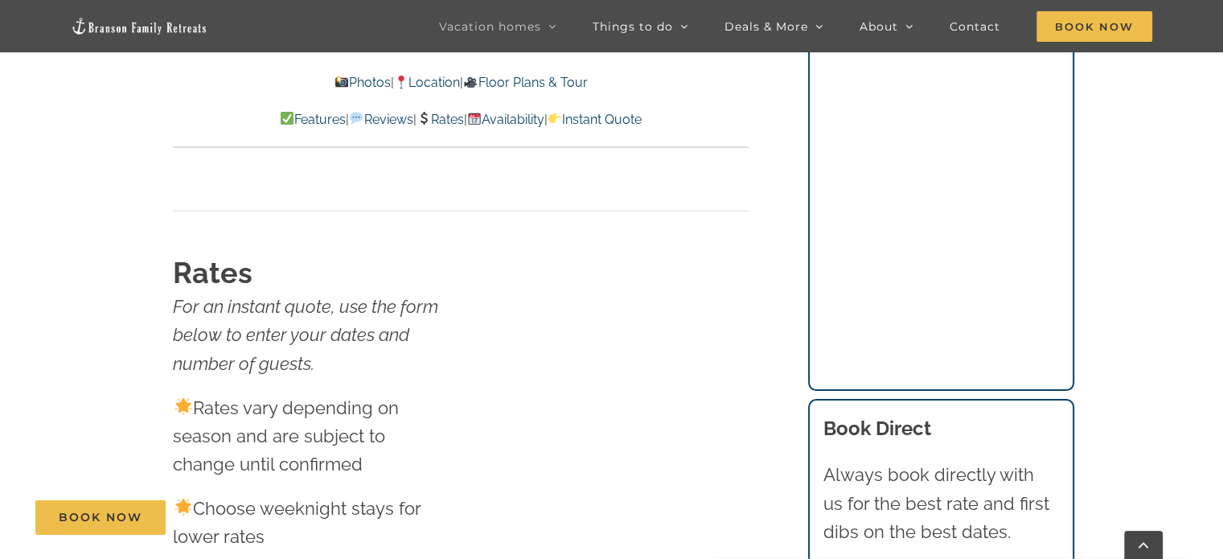
scroll to position [9678, 0]
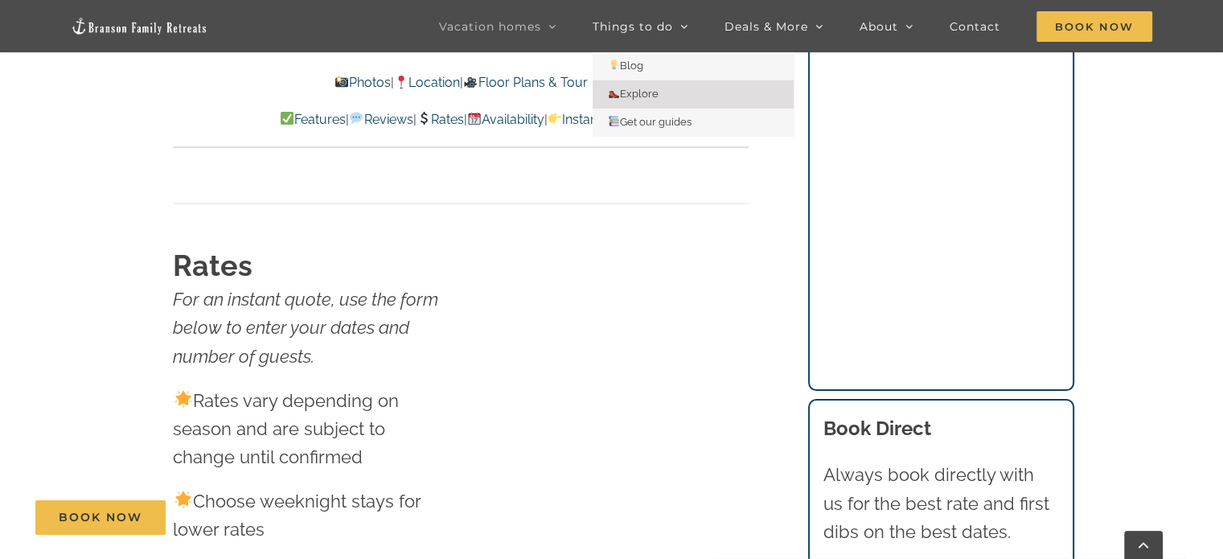
click at [646, 93] on span "Explore" at bounding box center [633, 94] width 51 height 12
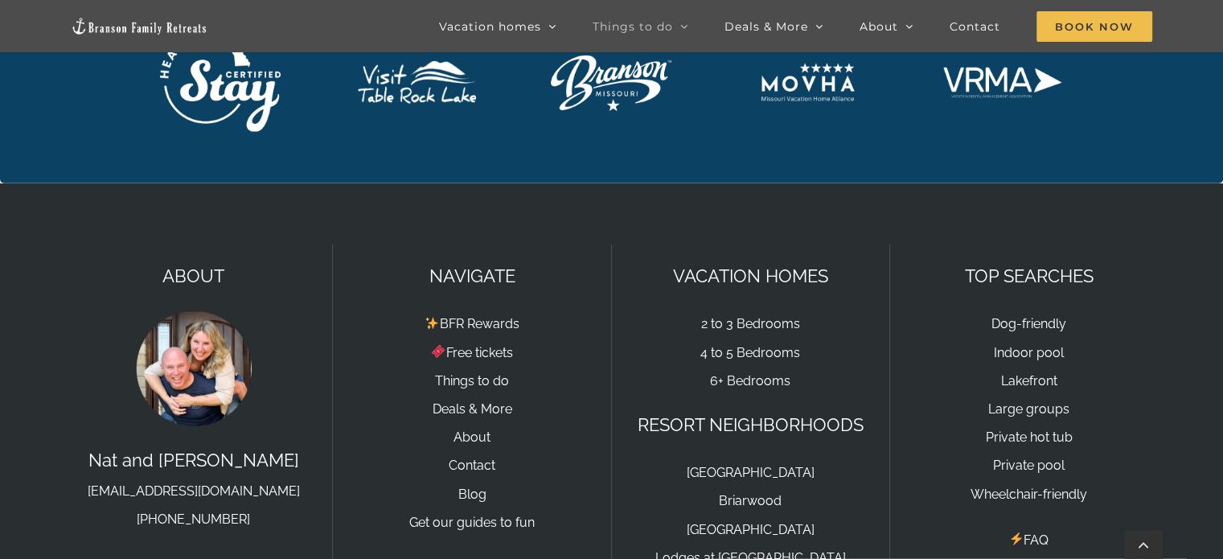
scroll to position [4439, 0]
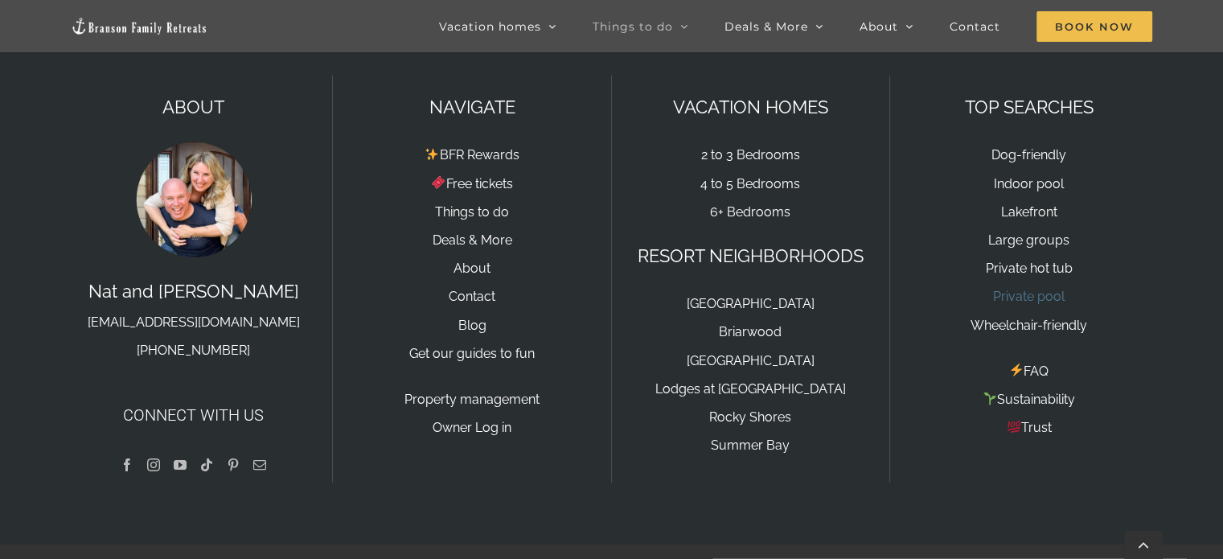
click at [1010, 289] on link "Private pool" at bounding box center [1029, 296] width 72 height 15
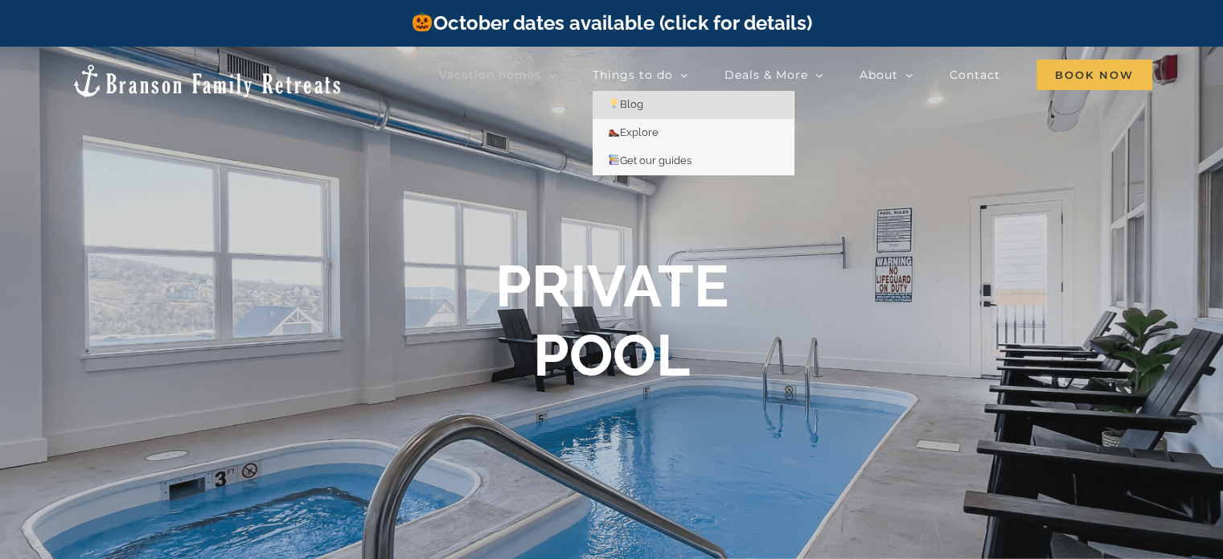
click at [643, 102] on span "Blog" at bounding box center [625, 104] width 35 height 12
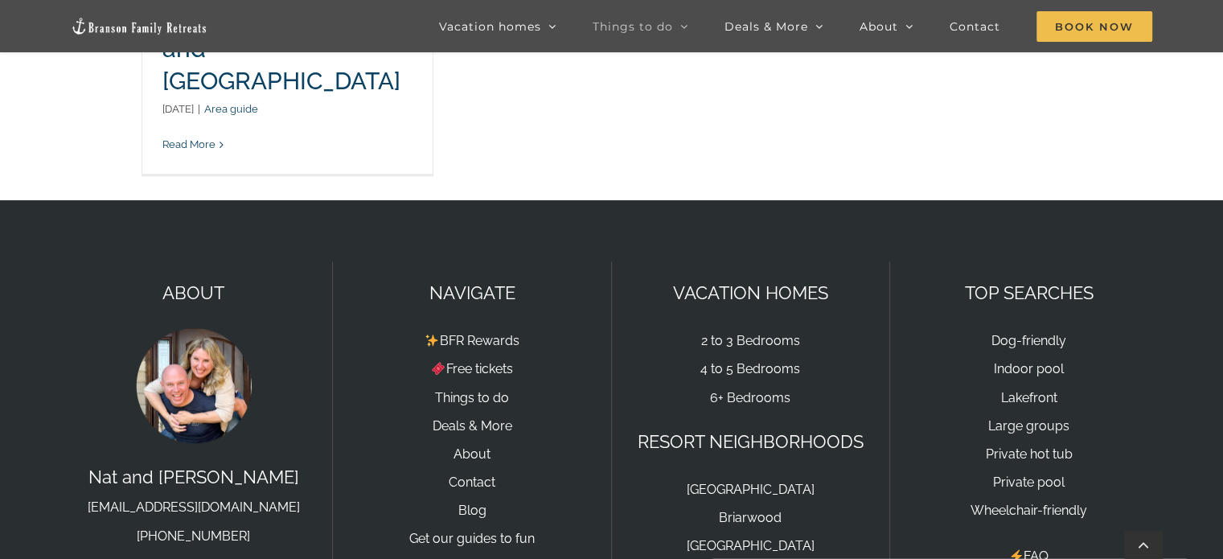
scroll to position [1415, 0]
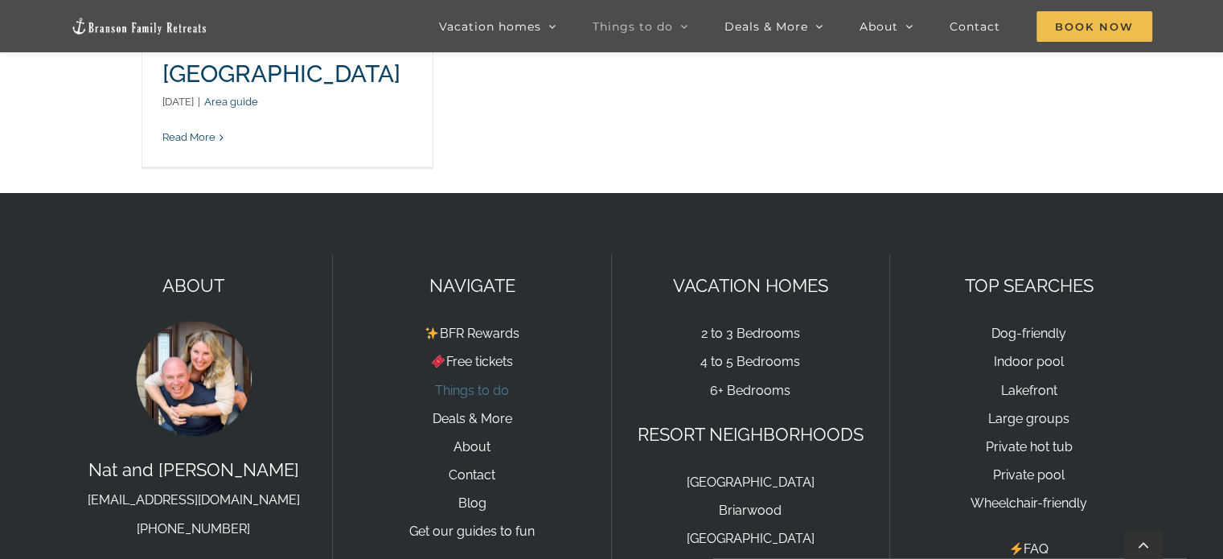
click at [478, 391] on link "Things to do" at bounding box center [472, 390] width 74 height 15
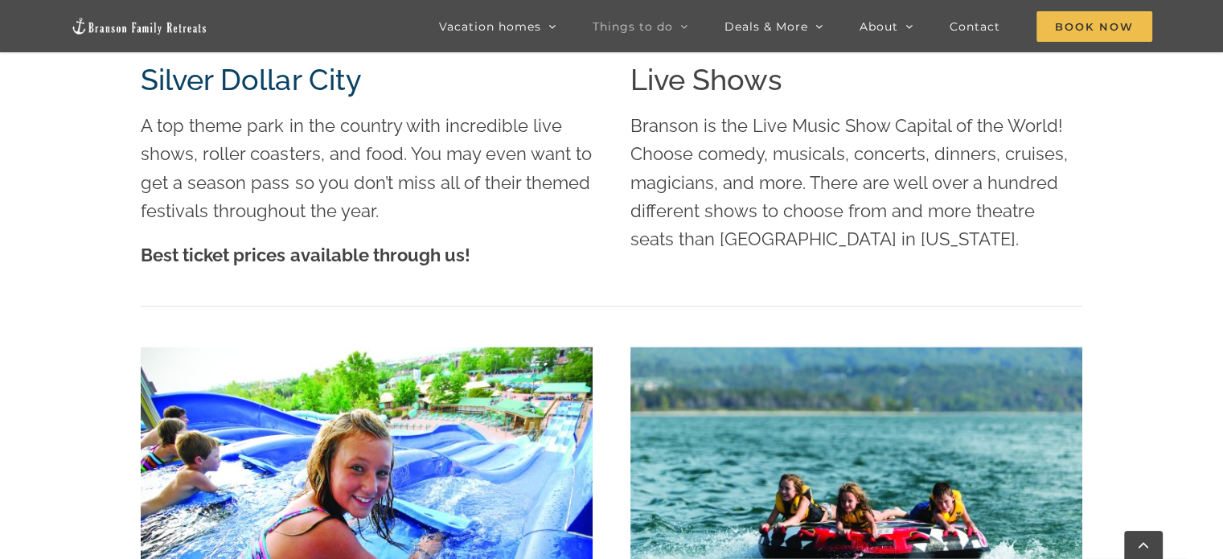
scroll to position [2154, 0]
